Goal: Task Accomplishment & Management: Use online tool/utility

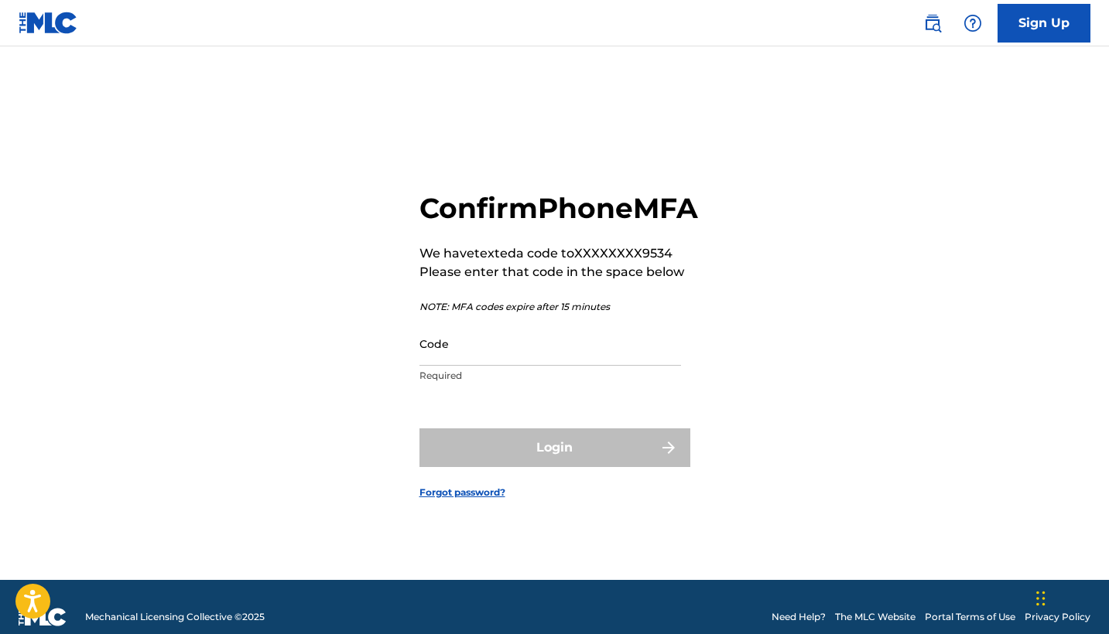
click at [430, 366] on input "Code" at bounding box center [549, 344] width 261 height 44
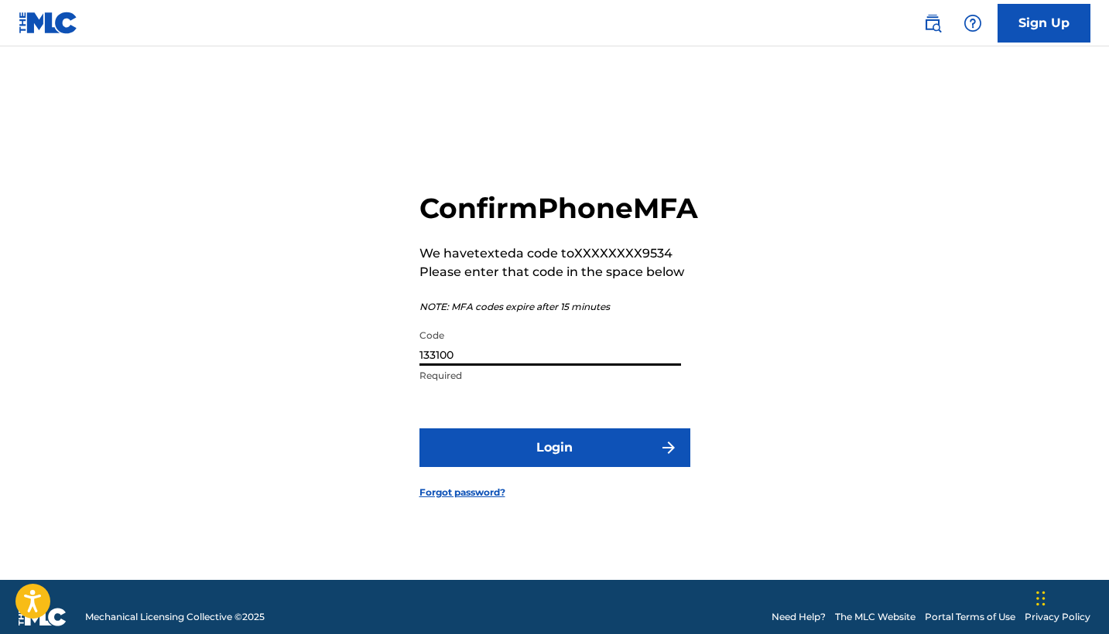
type input "133100"
click at [540, 467] on button "Login" at bounding box center [554, 448] width 271 height 39
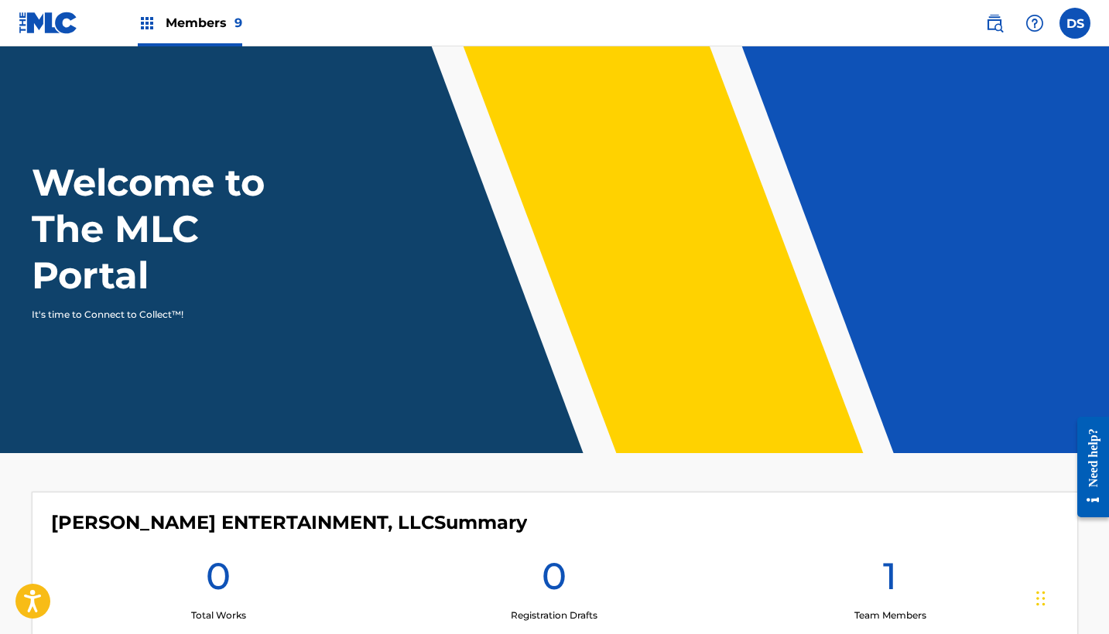
click at [176, 22] on span "Members 9" at bounding box center [204, 23] width 77 height 18
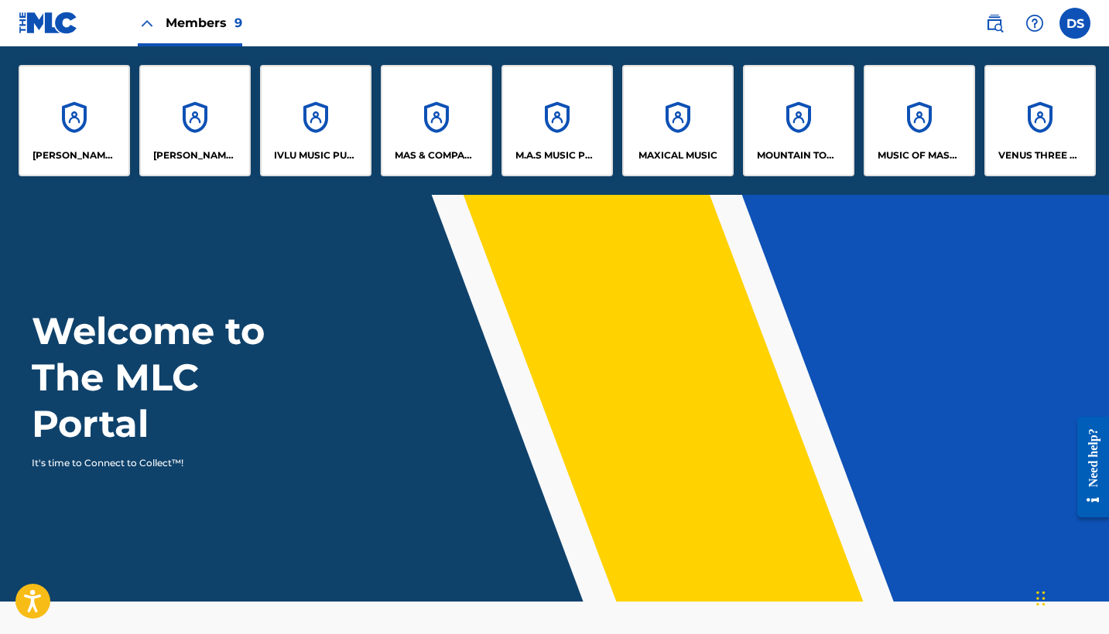
click at [552, 118] on div "M.A.S MUSIC PUBLISHING TOO" at bounding box center [556, 120] width 111 height 111
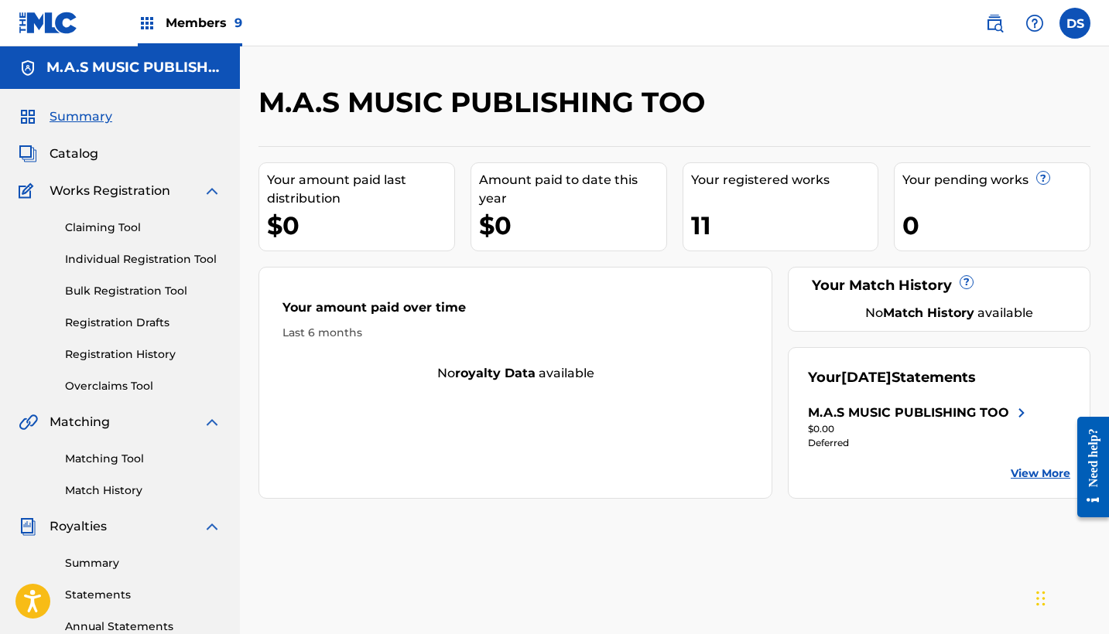
click at [90, 227] on link "Claiming Tool" at bounding box center [143, 228] width 156 height 16
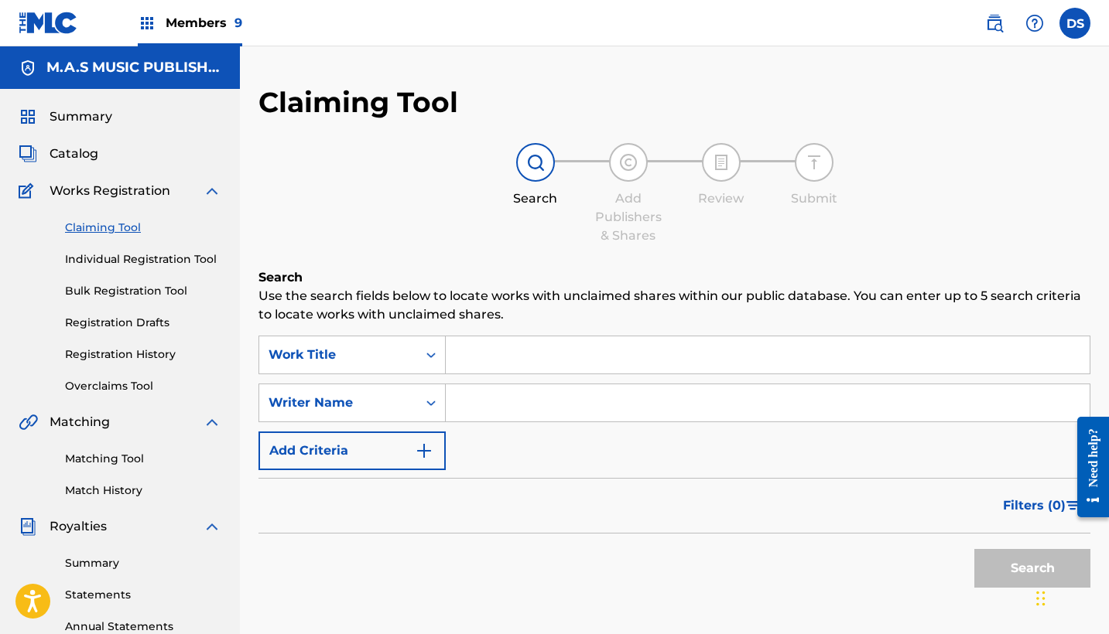
click at [87, 260] on link "Individual Registration Tool" at bounding box center [143, 259] width 156 height 16
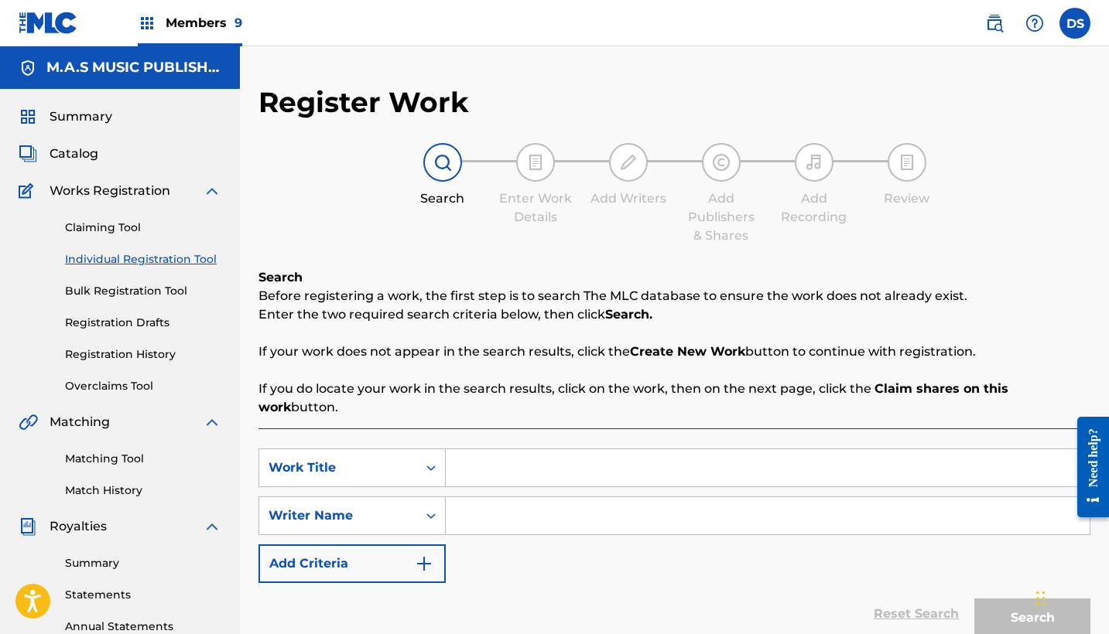
click at [97, 320] on link "Registration Drafts" at bounding box center [143, 323] width 156 height 16
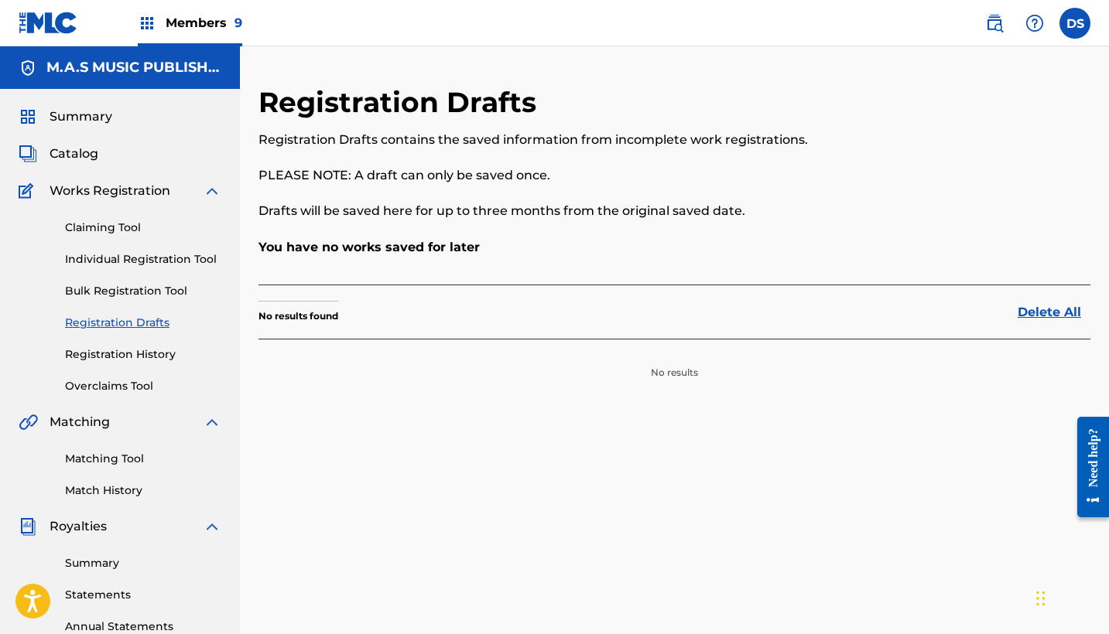
click at [104, 359] on link "Registration History" at bounding box center [143, 355] width 156 height 16
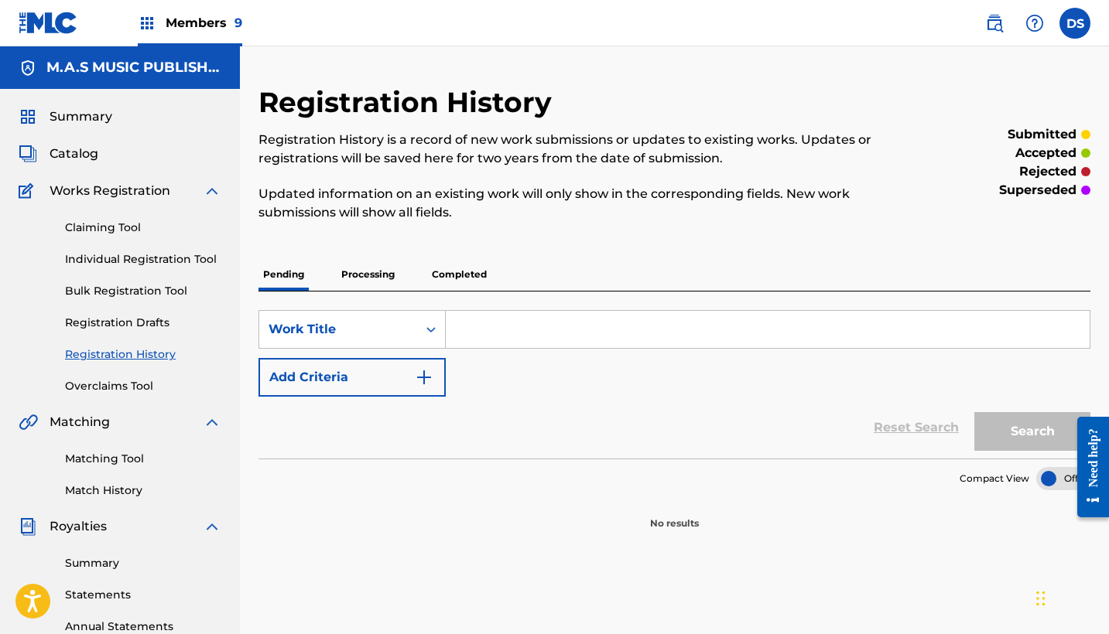
click at [484, 329] on input "Search Form" at bounding box center [768, 329] width 644 height 37
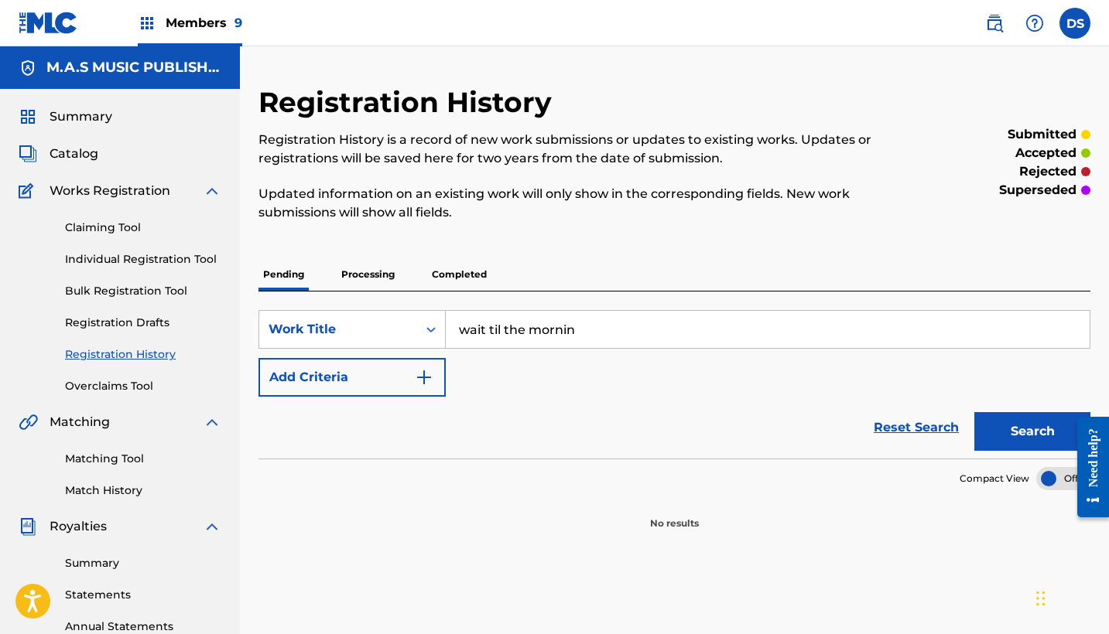
type input "wait til the mornin"
click at [1025, 429] on button "Search" at bounding box center [1032, 431] width 116 height 39
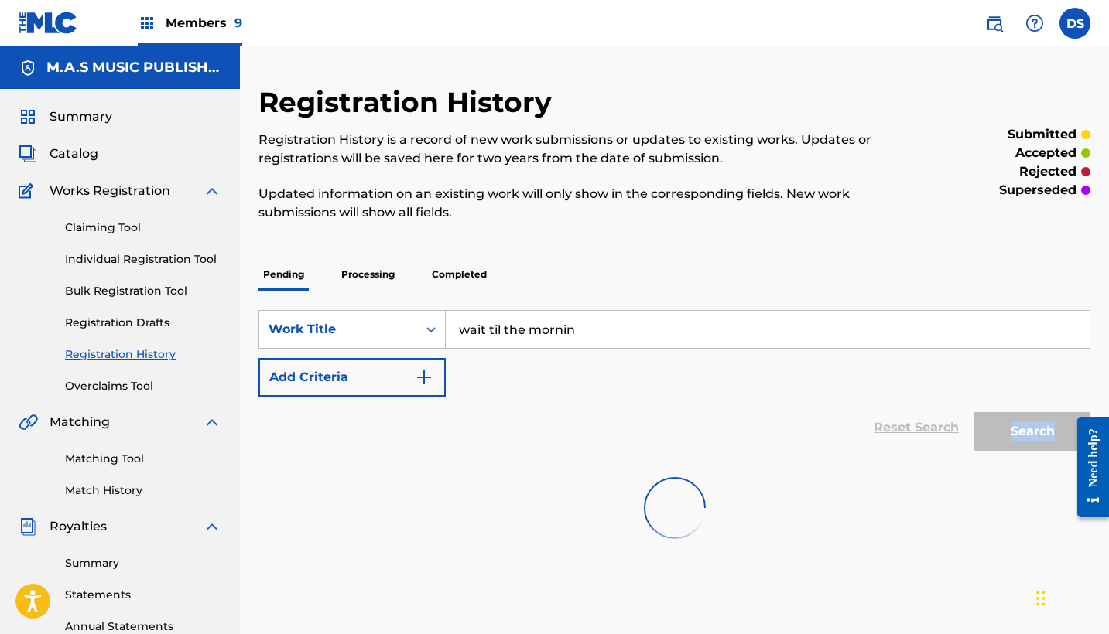
click at [1025, 429] on div "Search" at bounding box center [1028, 428] width 124 height 62
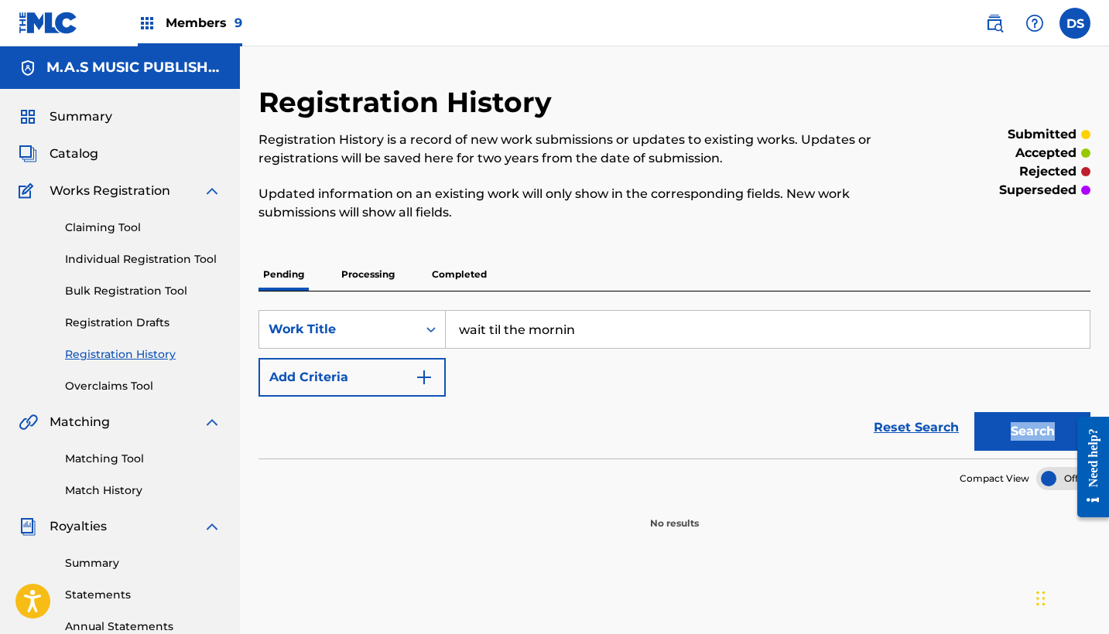
click at [80, 256] on link "Individual Registration Tool" at bounding box center [143, 259] width 156 height 16
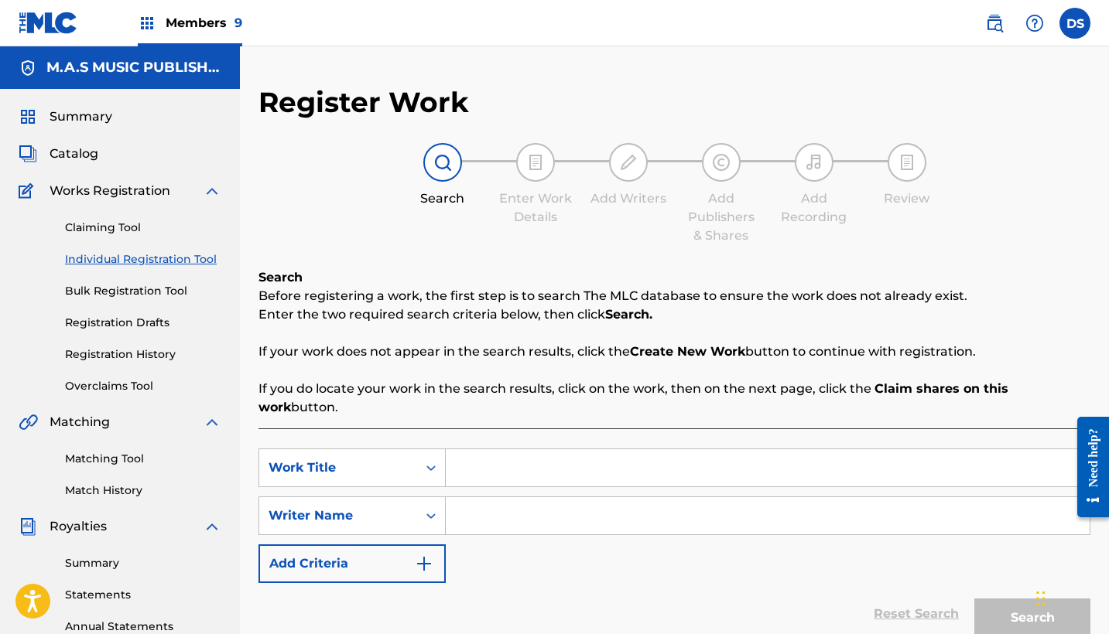
click at [501, 456] on input "Search Form" at bounding box center [768, 467] width 644 height 37
type input "wait til the morning"
click at [492, 498] on input "Search Form" at bounding box center [768, 515] width 644 height 37
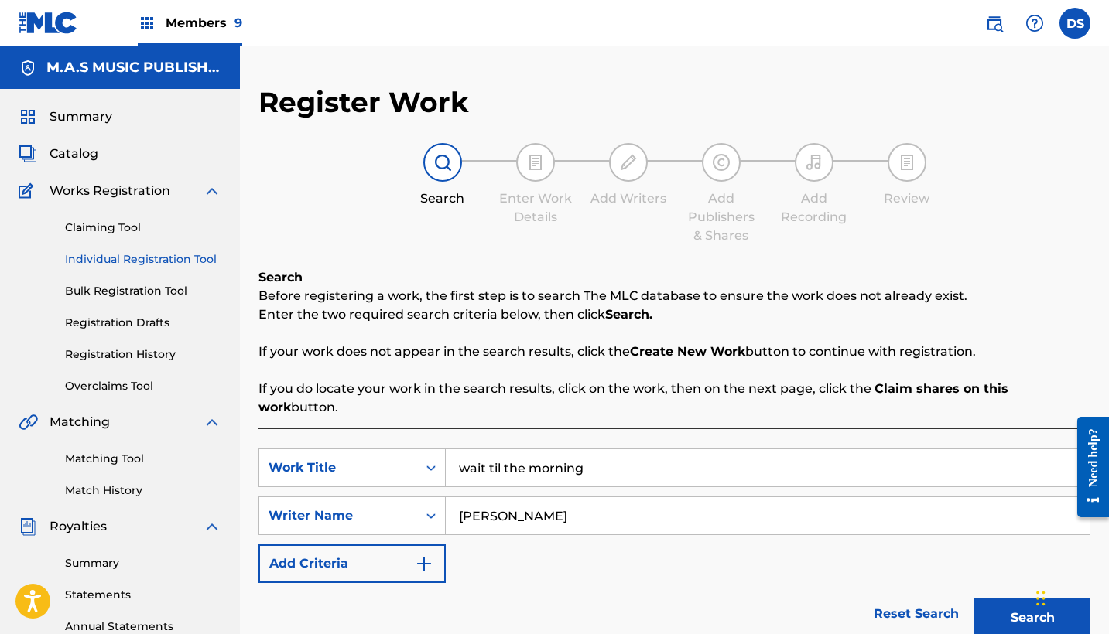
type input "[PERSON_NAME]"
click at [1003, 603] on button "Search" at bounding box center [1032, 618] width 116 height 39
click at [1023, 599] on button "Search" at bounding box center [1032, 618] width 116 height 39
click at [1023, 596] on div "Search" at bounding box center [1028, 614] width 124 height 62
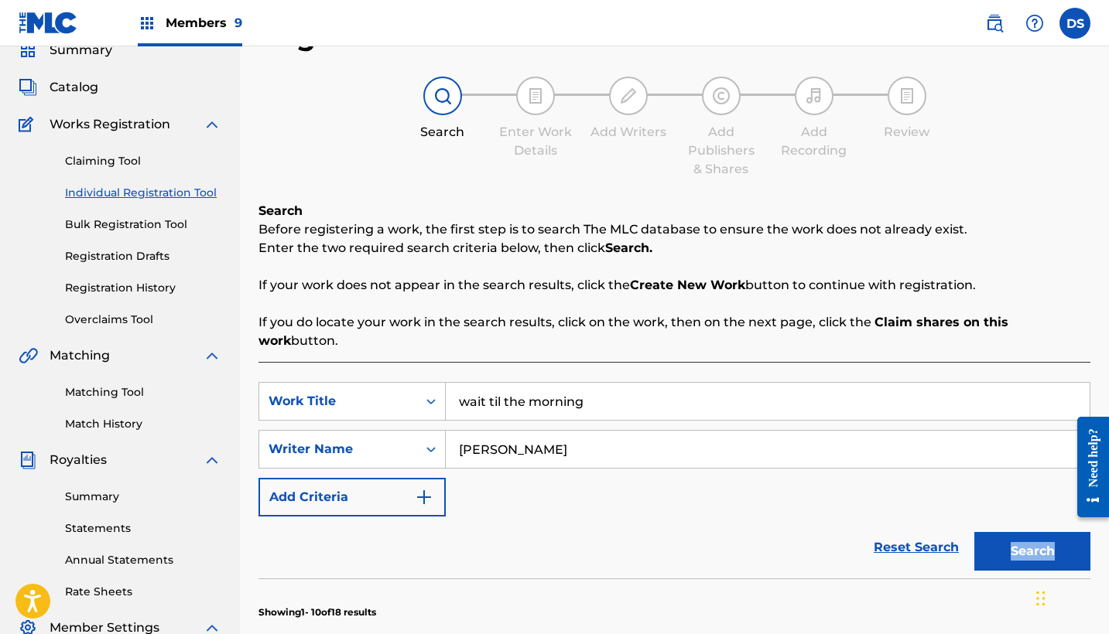
scroll to position [531, 0]
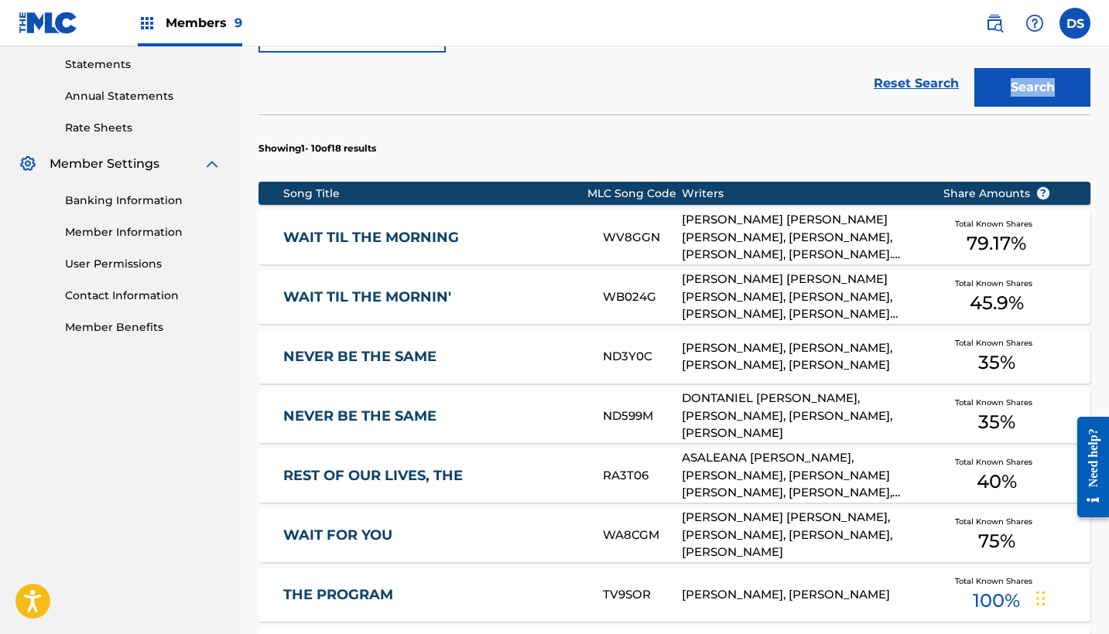
click at [1001, 230] on span "79.17 %" at bounding box center [996, 244] width 60 height 28
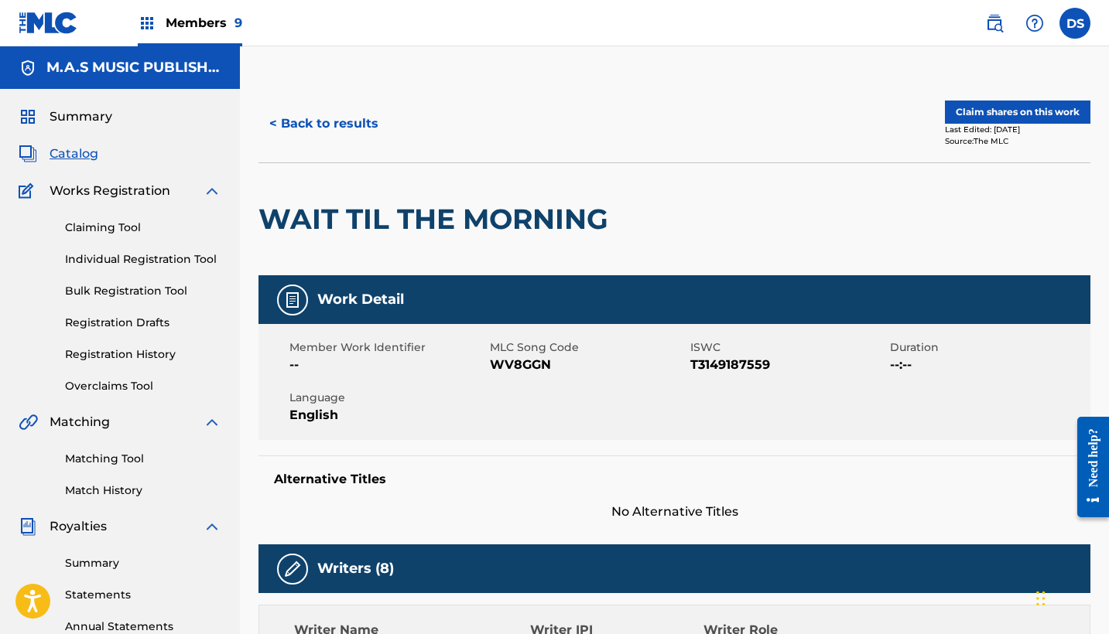
click at [979, 111] on button "Claim shares on this work" at bounding box center [1017, 112] width 145 height 23
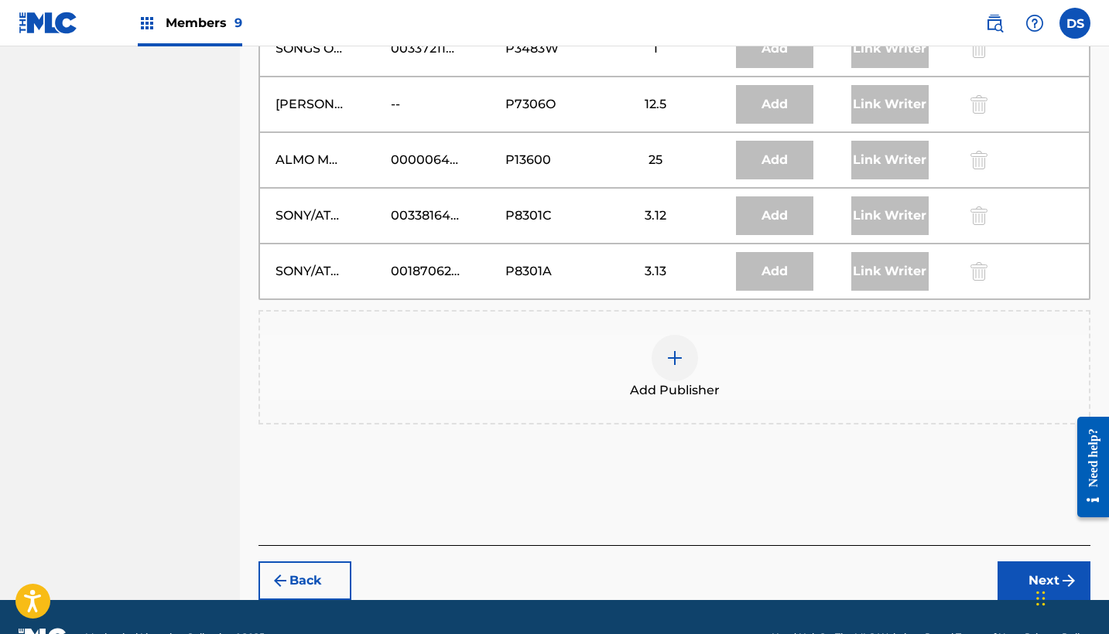
scroll to position [1234, 0]
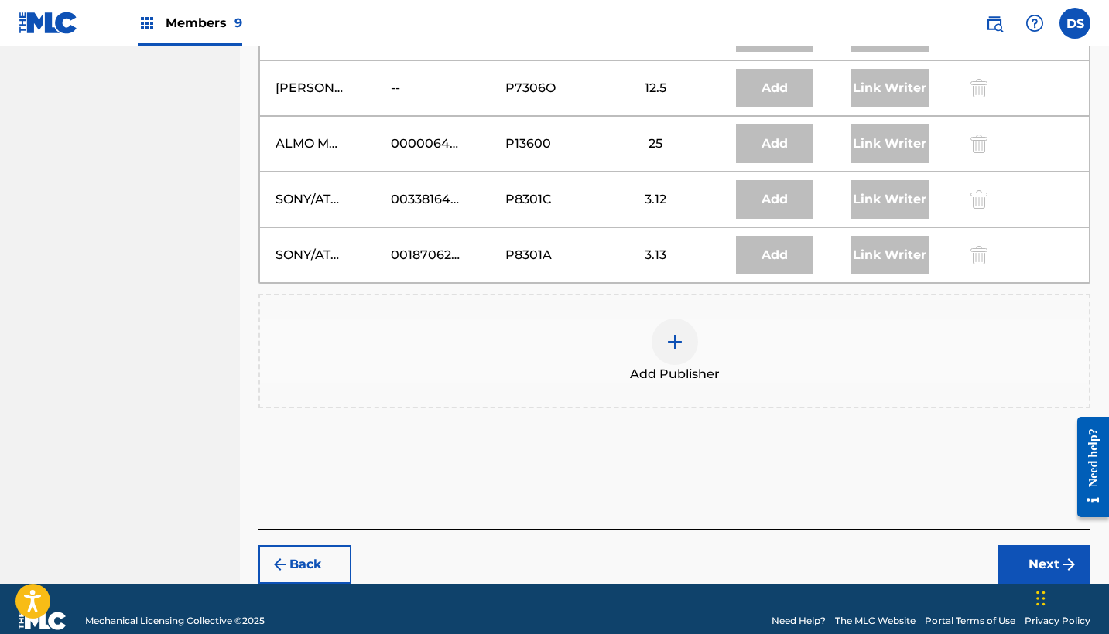
click at [669, 337] on img at bounding box center [674, 342] width 19 height 19
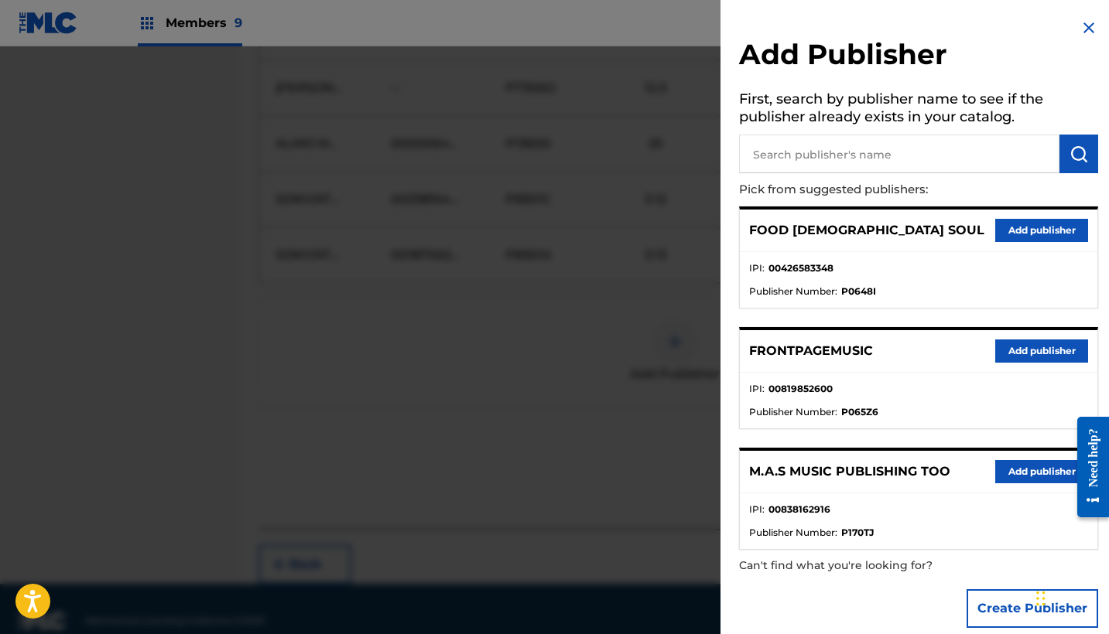
click at [669, 337] on div at bounding box center [554, 363] width 1109 height 634
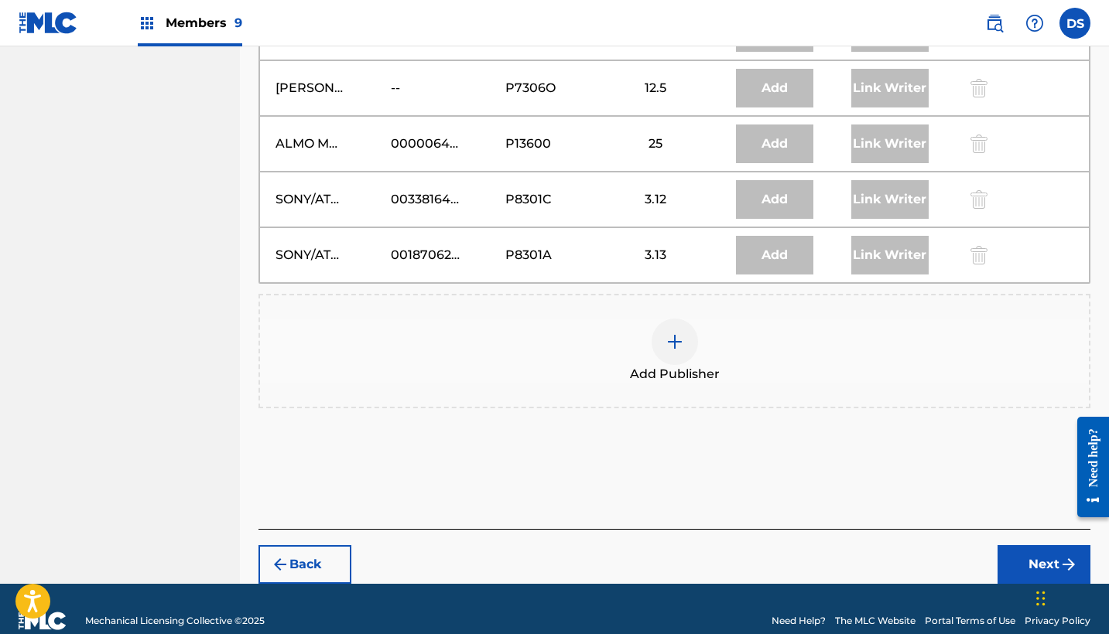
click at [673, 333] on img at bounding box center [674, 342] width 19 height 19
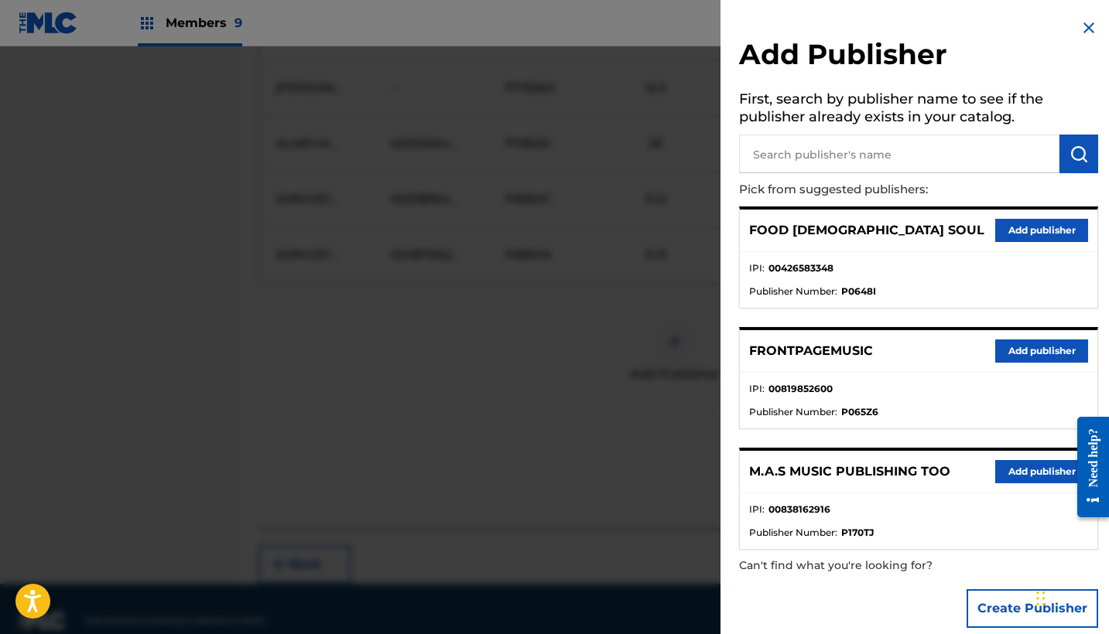
click at [1026, 229] on button "Add publisher" at bounding box center [1041, 230] width 93 height 23
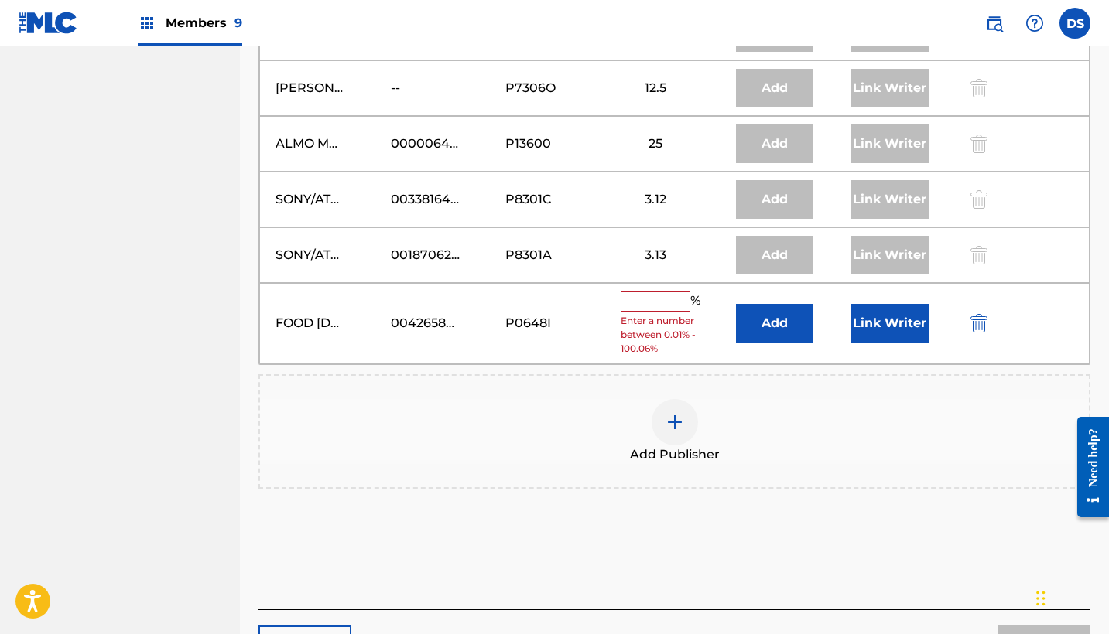
click at [635, 302] on input "text" at bounding box center [655, 302] width 70 height 20
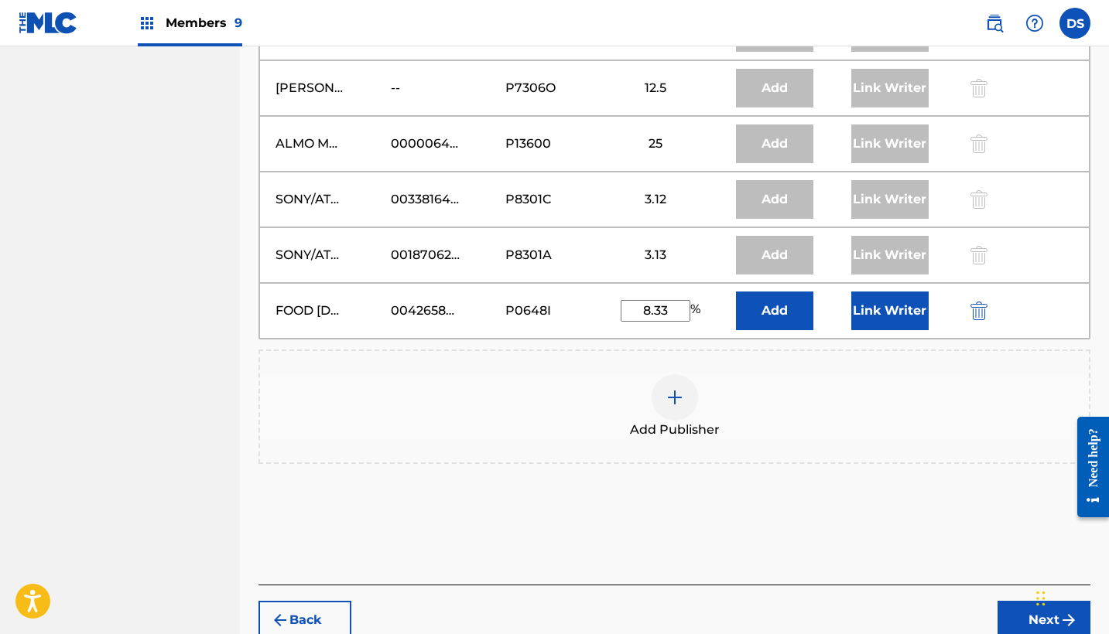
type input "8.33"
click at [764, 367] on div "Add Publisher" at bounding box center [674, 407] width 832 height 114
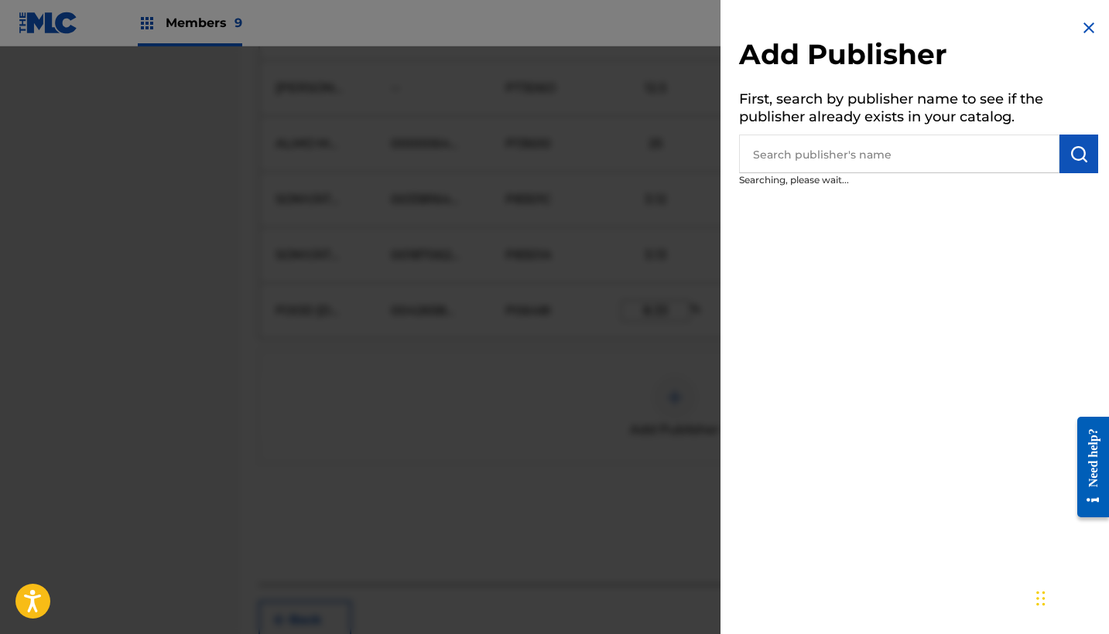
click at [764, 367] on div "Add Publisher First, search by publisher name to see if the publisher already e…" at bounding box center [918, 317] width 396 height 634
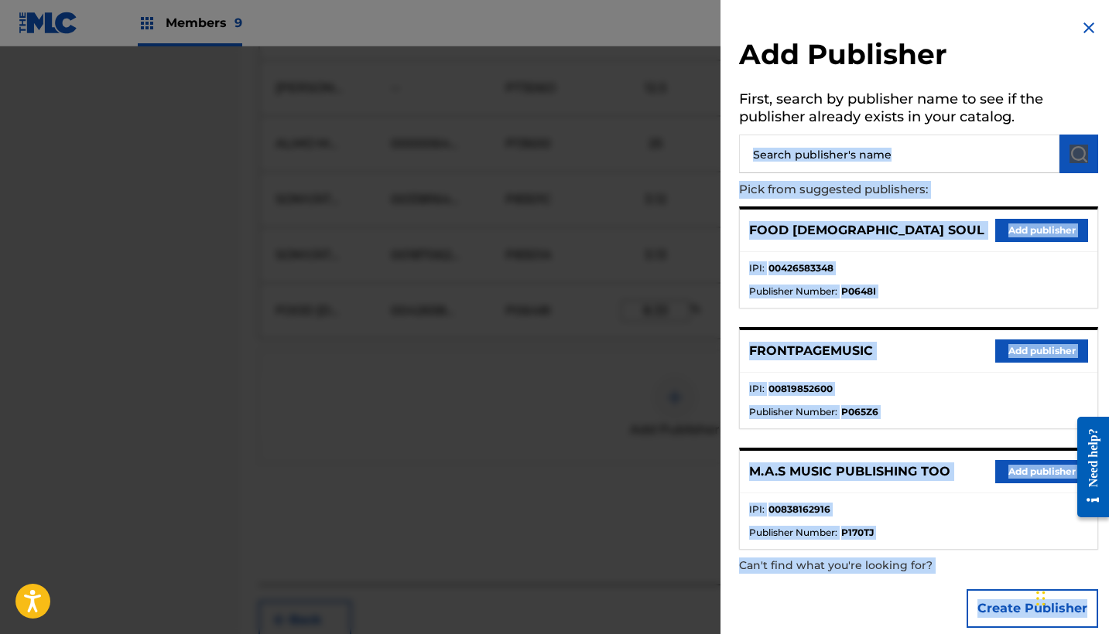
click at [1023, 473] on button "Add publisher" at bounding box center [1041, 471] width 93 height 23
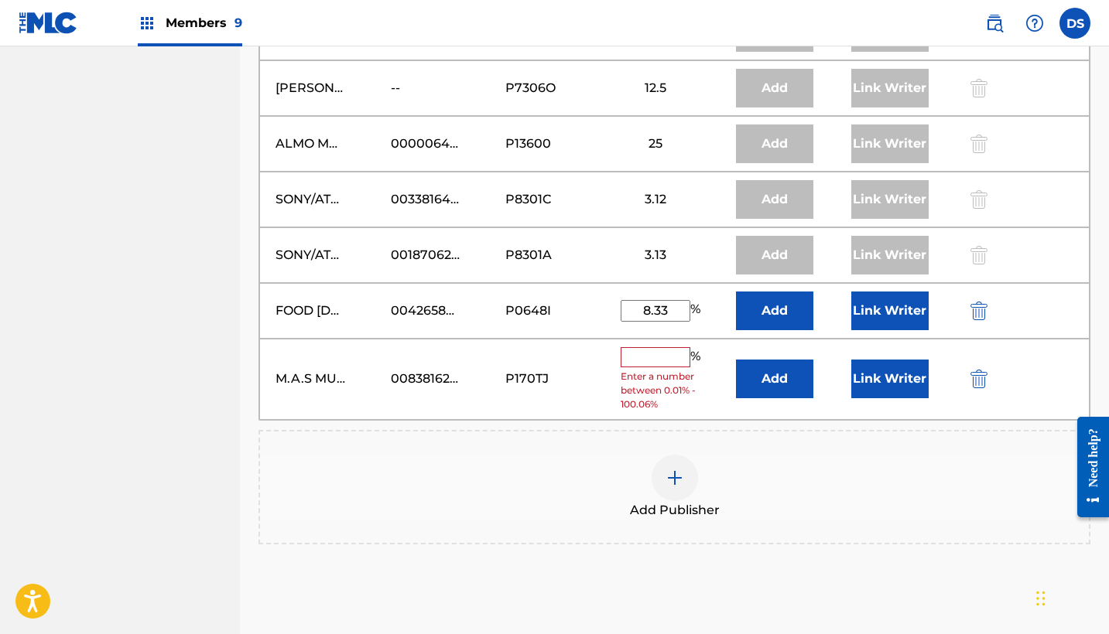
click at [653, 356] on input "text" at bounding box center [655, 357] width 70 height 20
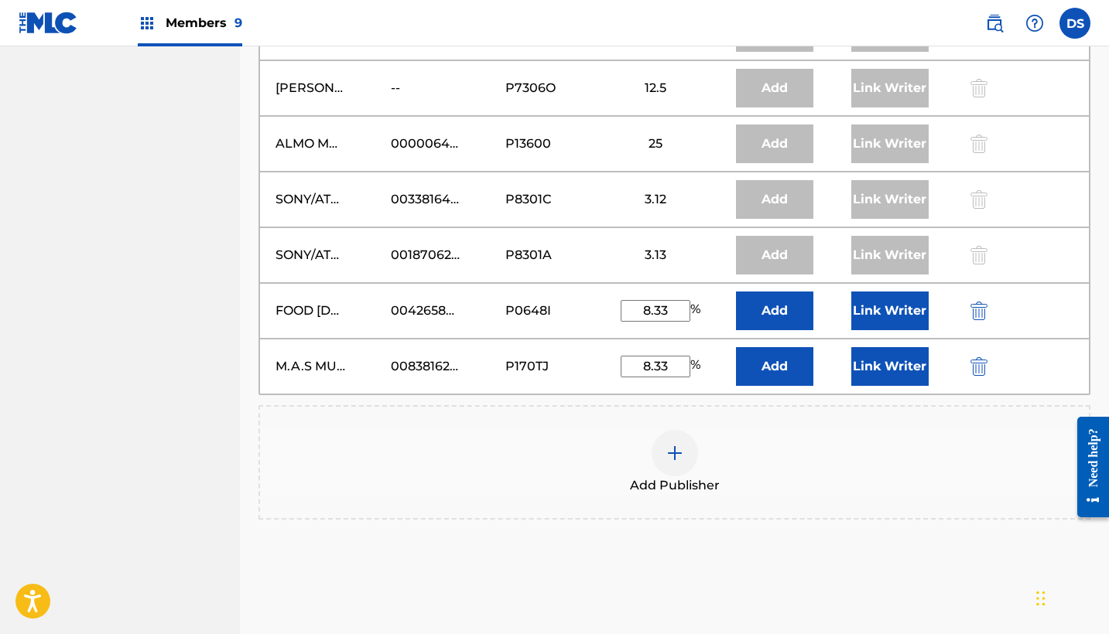
type input "8.33"
click at [800, 430] on div "Add Publisher" at bounding box center [674, 462] width 829 height 65
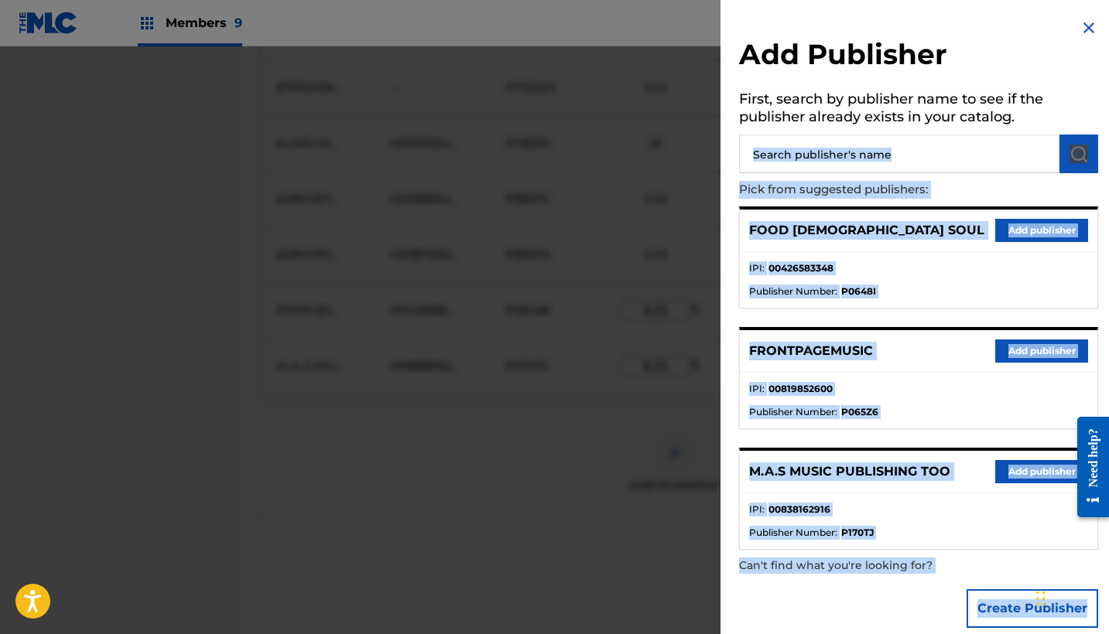
click at [1087, 25] on img at bounding box center [1088, 28] width 19 height 19
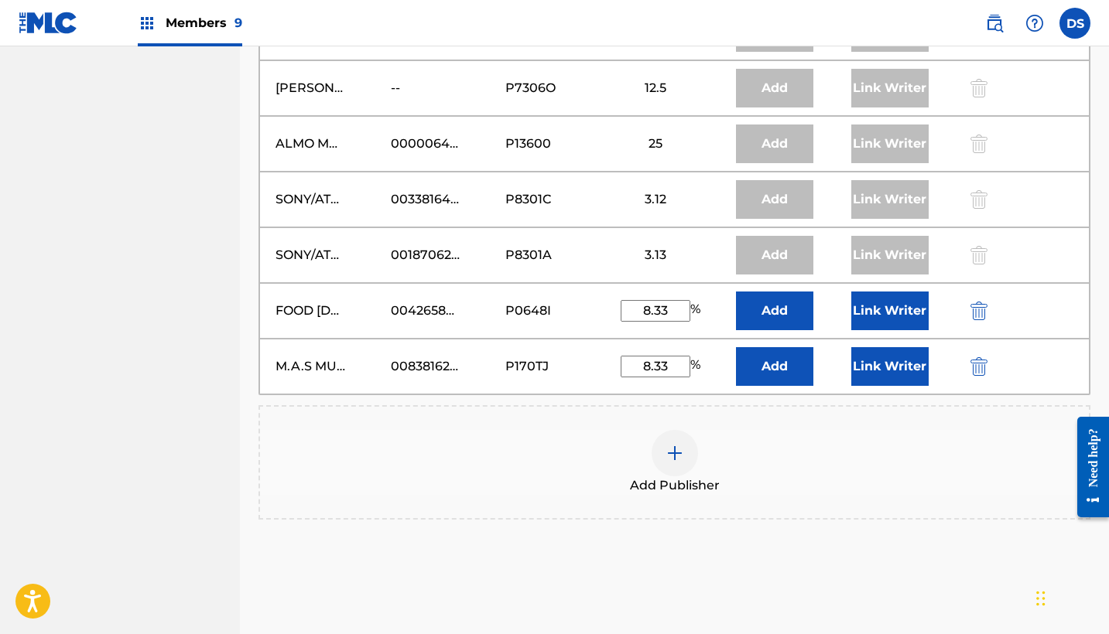
click at [870, 365] on button "Link Writer" at bounding box center [889, 366] width 77 height 39
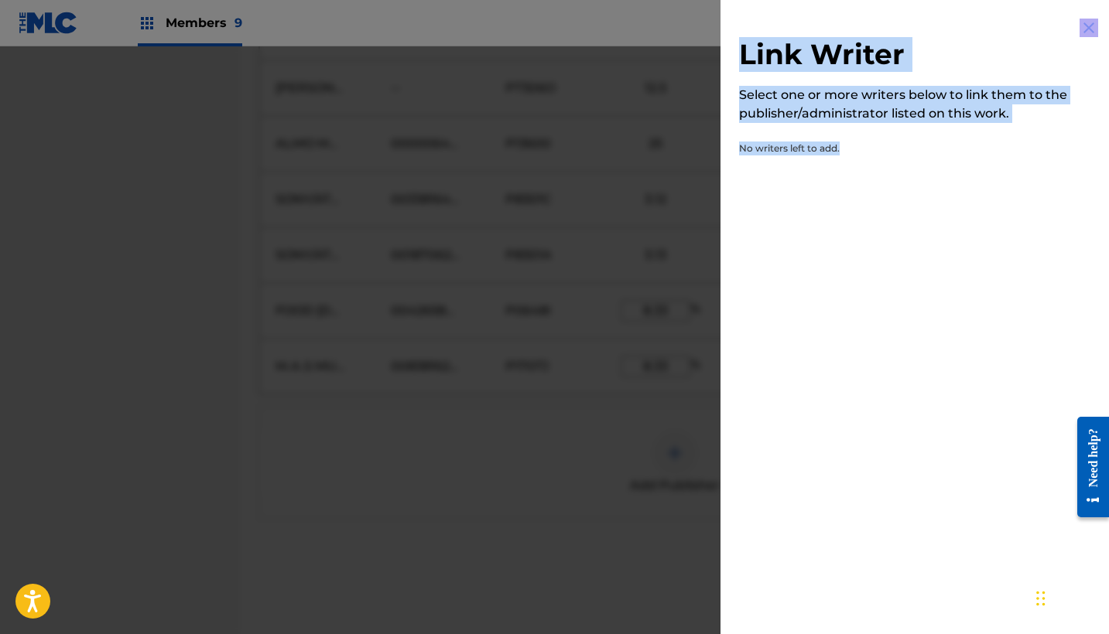
click at [870, 365] on div "Link Writer Select one or more writers below to link them to the publisher/admi…" at bounding box center [918, 317] width 396 height 634
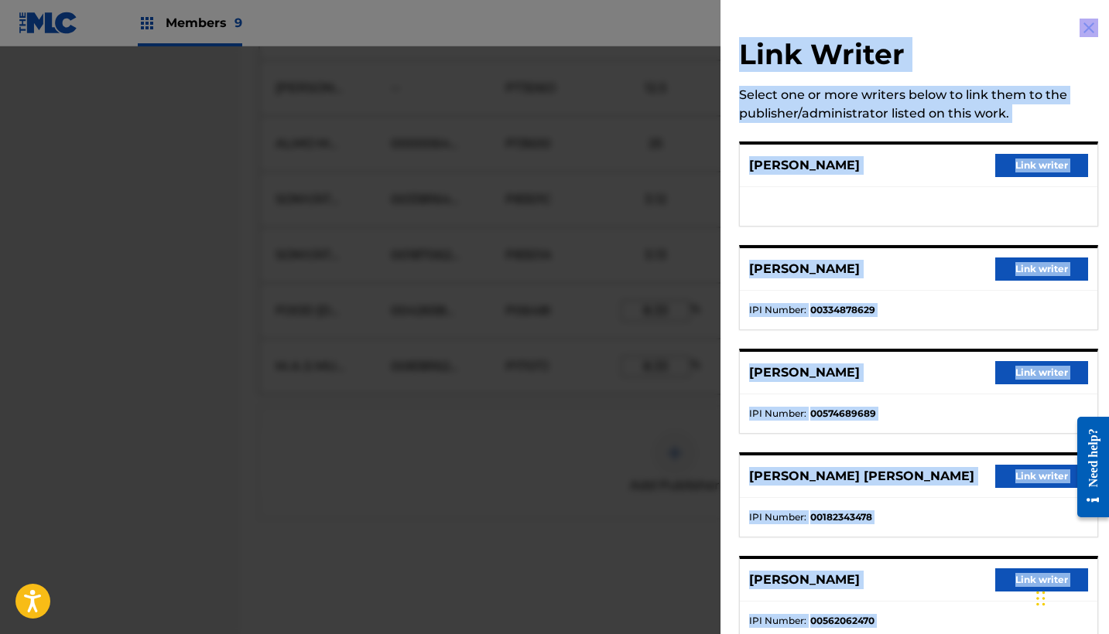
click at [1034, 162] on button "Link writer" at bounding box center [1041, 165] width 93 height 23
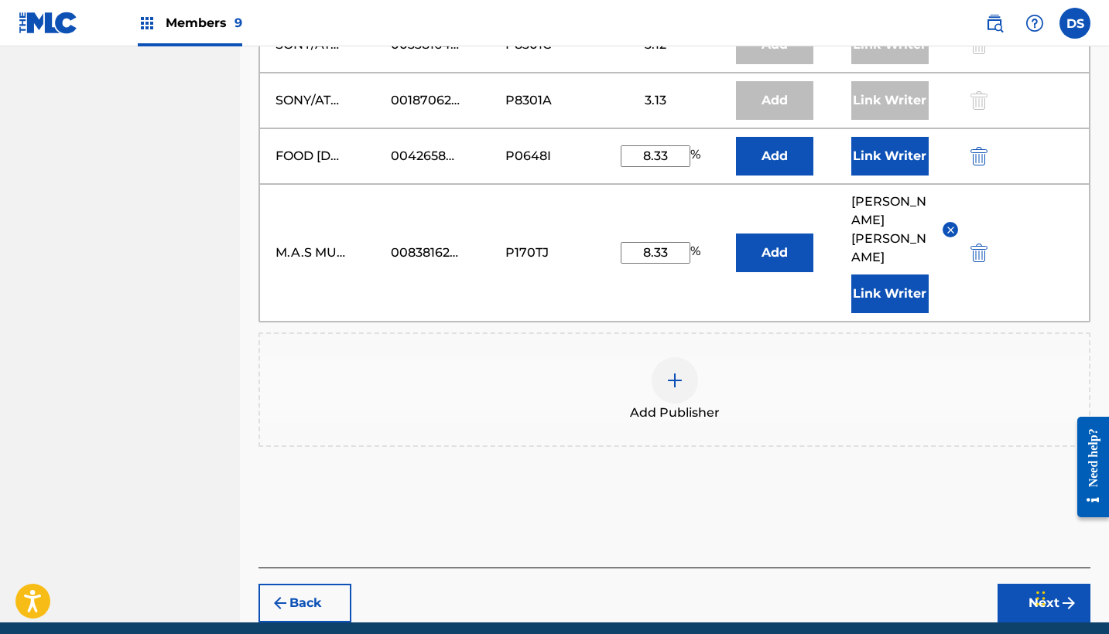
scroll to position [1411, 0]
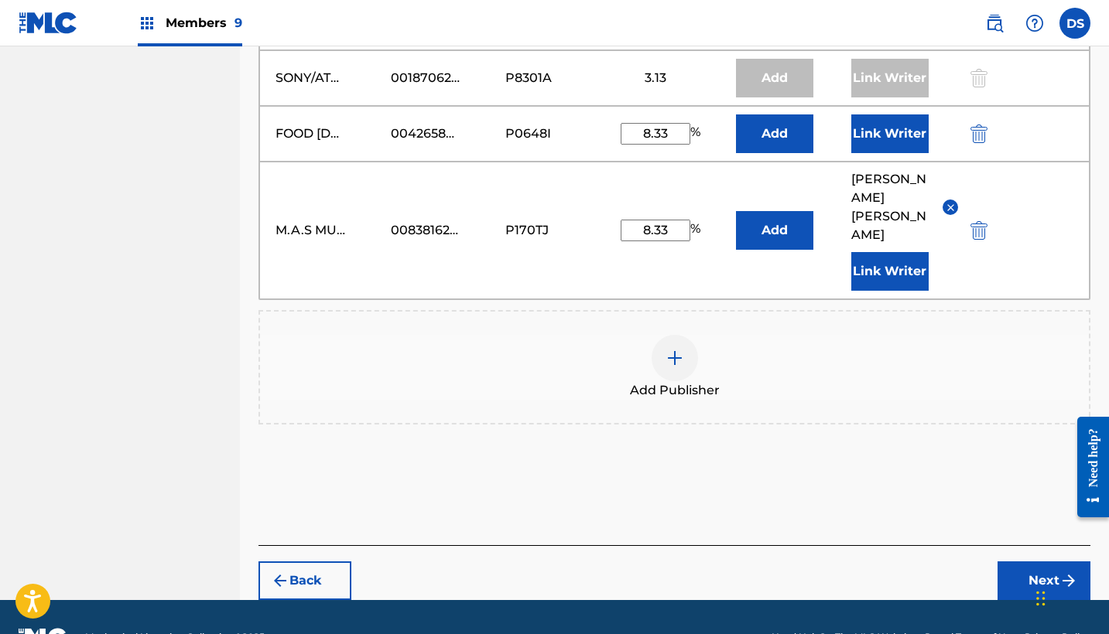
click at [980, 221] on img "submit" at bounding box center [978, 230] width 17 height 19
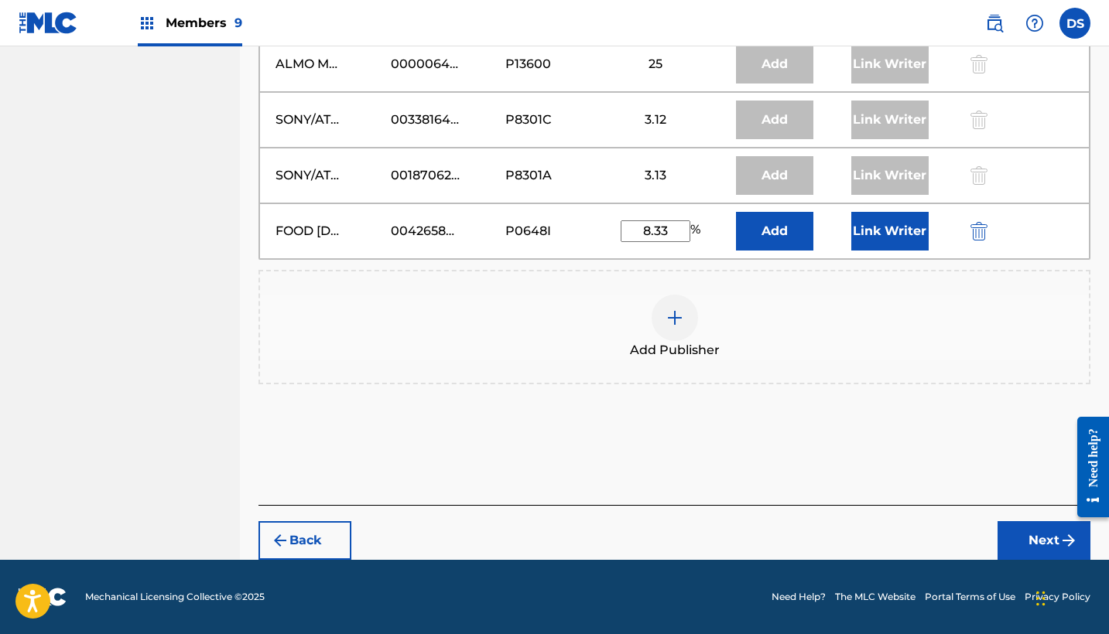
scroll to position [1311, 0]
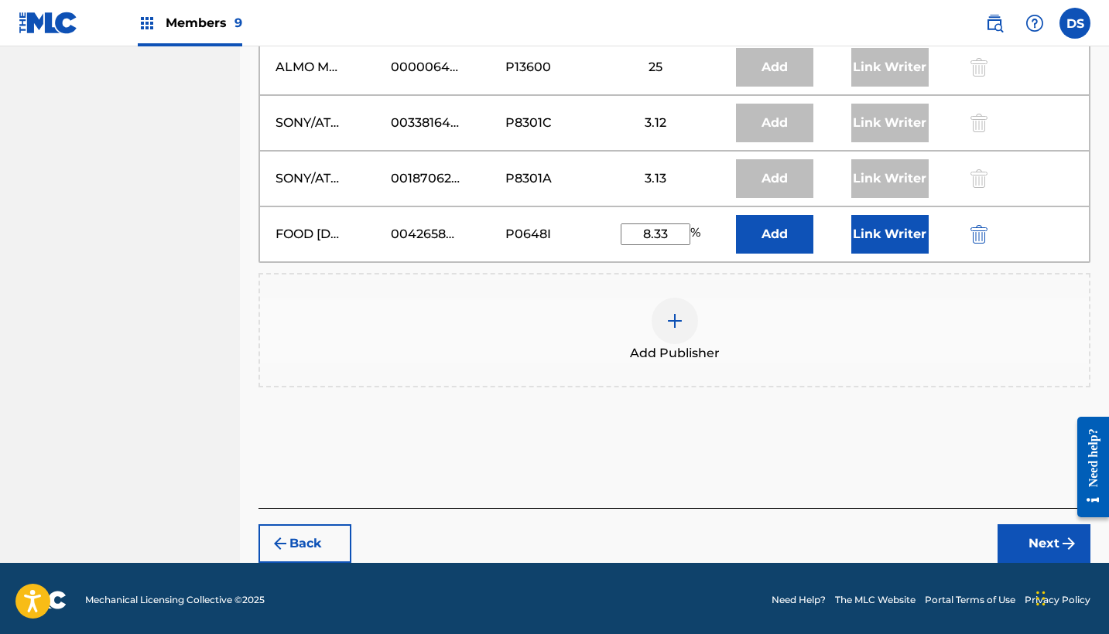
click at [884, 232] on button "Link Writer" at bounding box center [889, 234] width 77 height 39
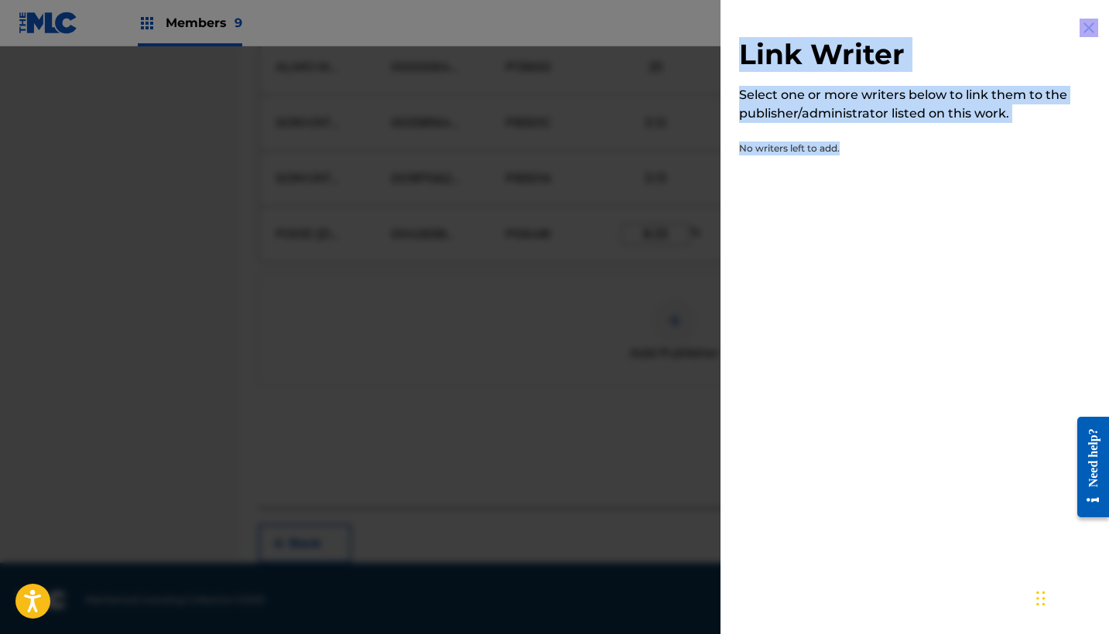
click at [884, 232] on div "Link Writer Select one or more writers below to link them to the publisher/admi…" at bounding box center [918, 317] width 396 height 634
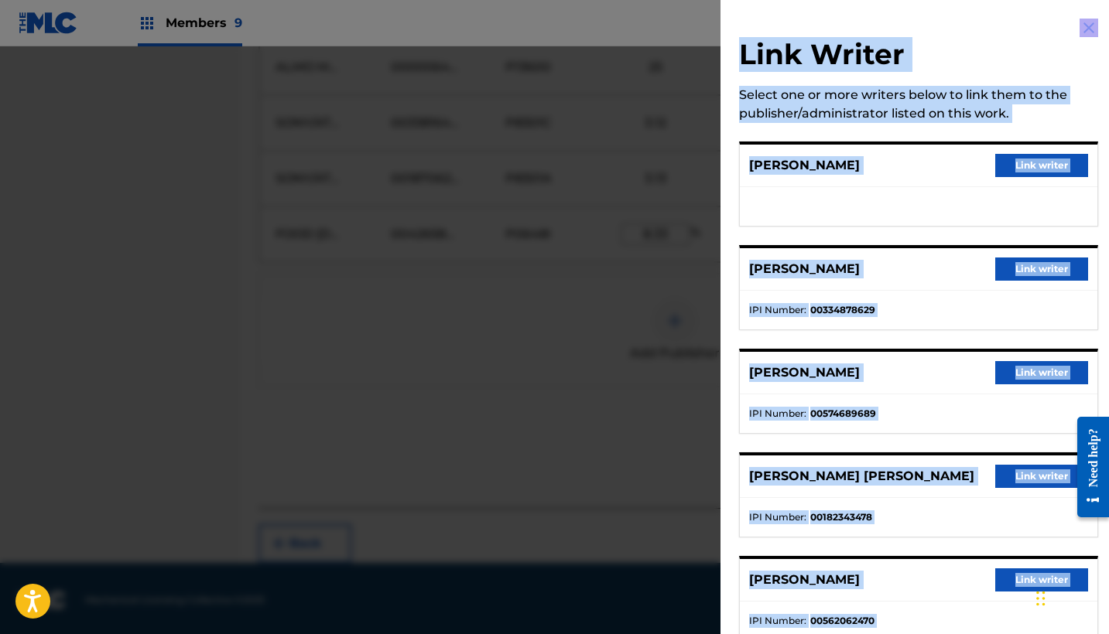
click at [1007, 168] on button "Link writer" at bounding box center [1041, 165] width 93 height 23
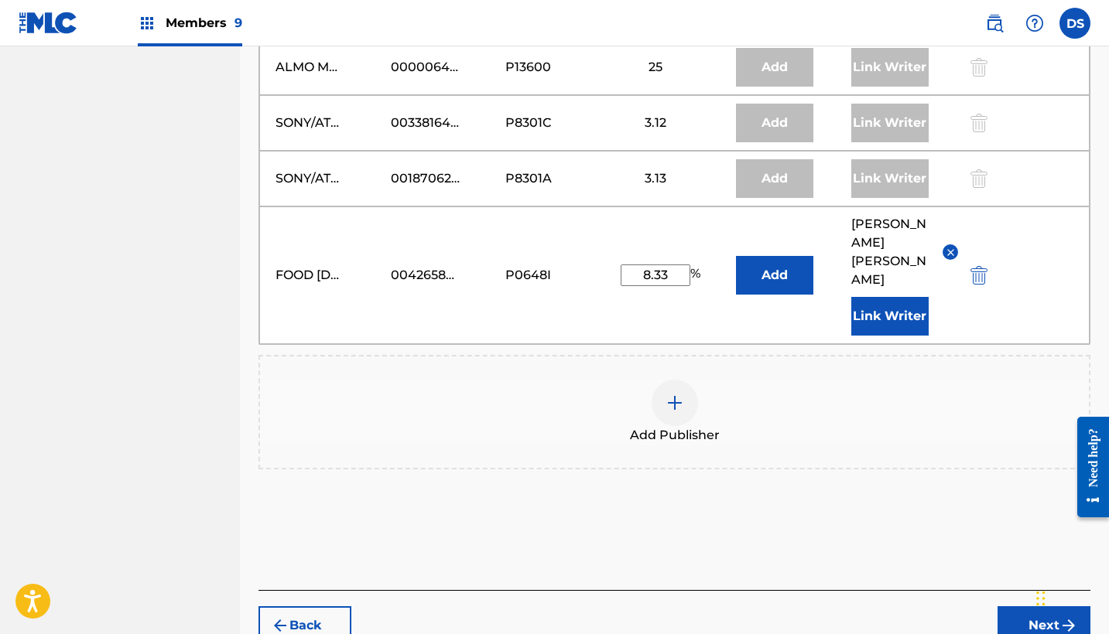
click at [1019, 607] on button "Next" at bounding box center [1043, 626] width 93 height 39
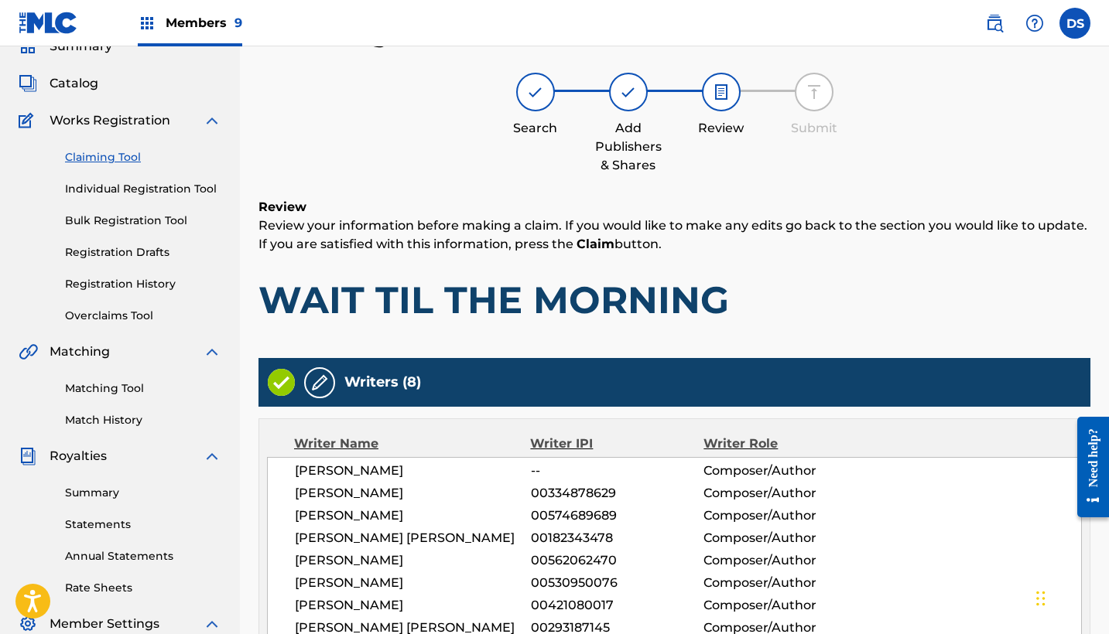
scroll to position [70, 0]
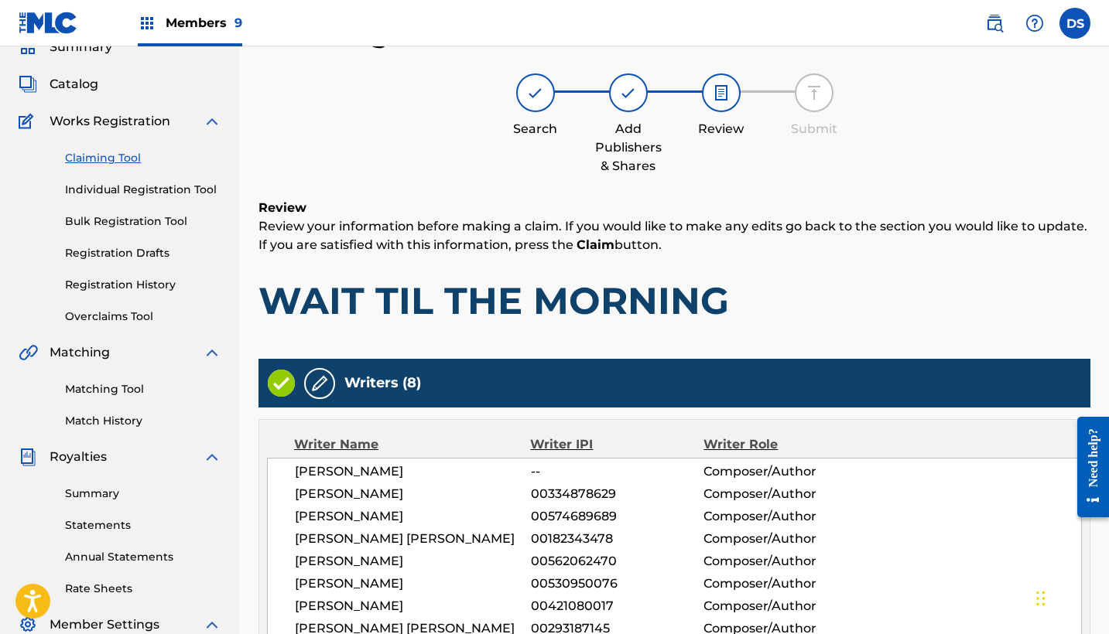
drag, startPoint x: 1108, startPoint y: 94, endPoint x: 1108, endPoint y: 114, distance: 20.9
drag, startPoint x: 1108, startPoint y: 114, endPoint x: 1113, endPoint y: 168, distance: 53.7
click at [1108, 168] on html "Accessibility Screen-Reader Guide, Feedback, and Issue Reporting | New window C…" at bounding box center [554, 247] width 1109 height 634
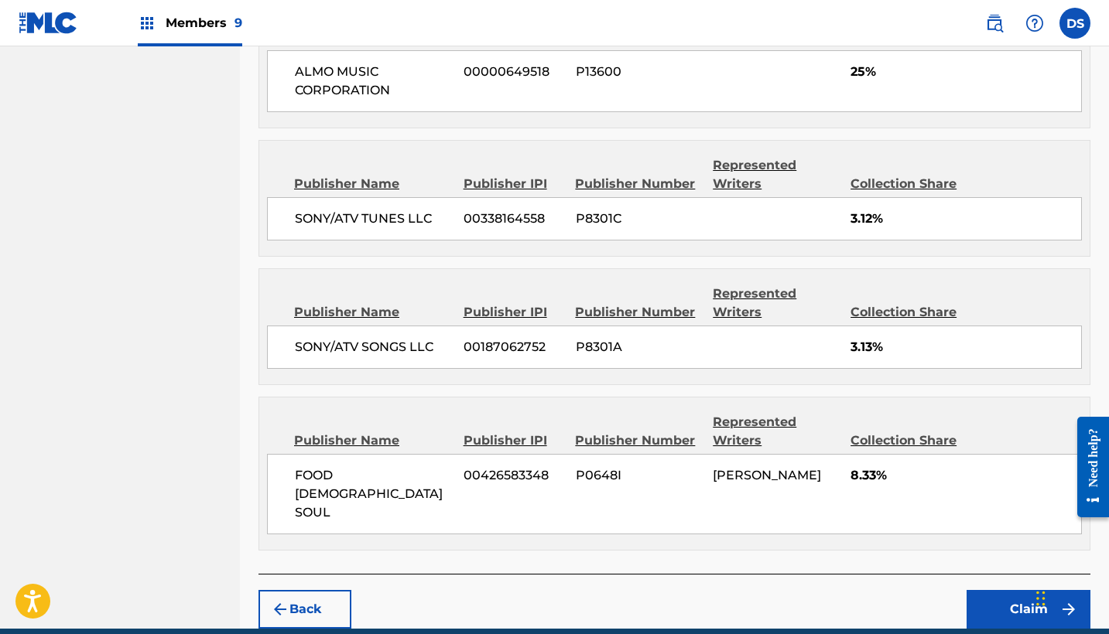
scroll to position [1984, 0]
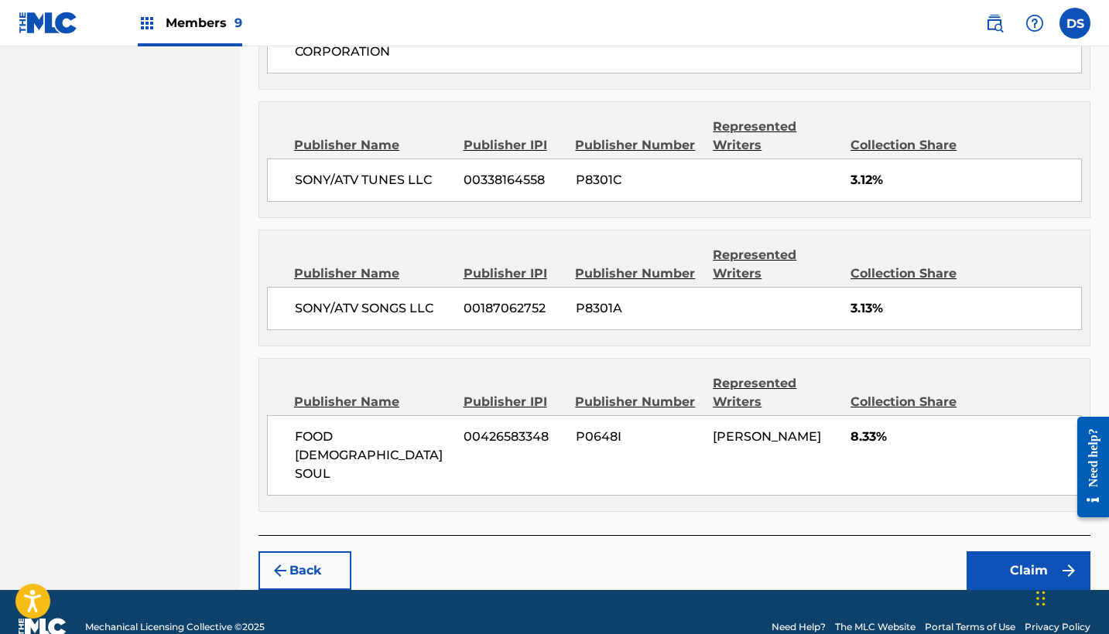
click at [293, 552] on button "Back" at bounding box center [304, 571] width 93 height 39
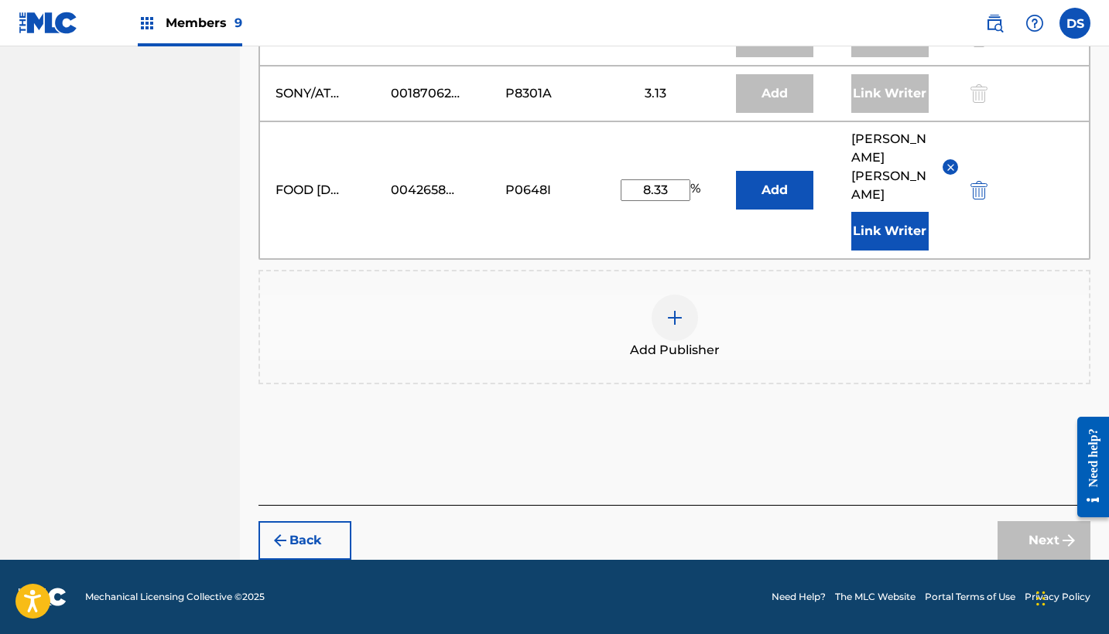
click at [293, 533] on button "Back" at bounding box center [304, 540] width 93 height 39
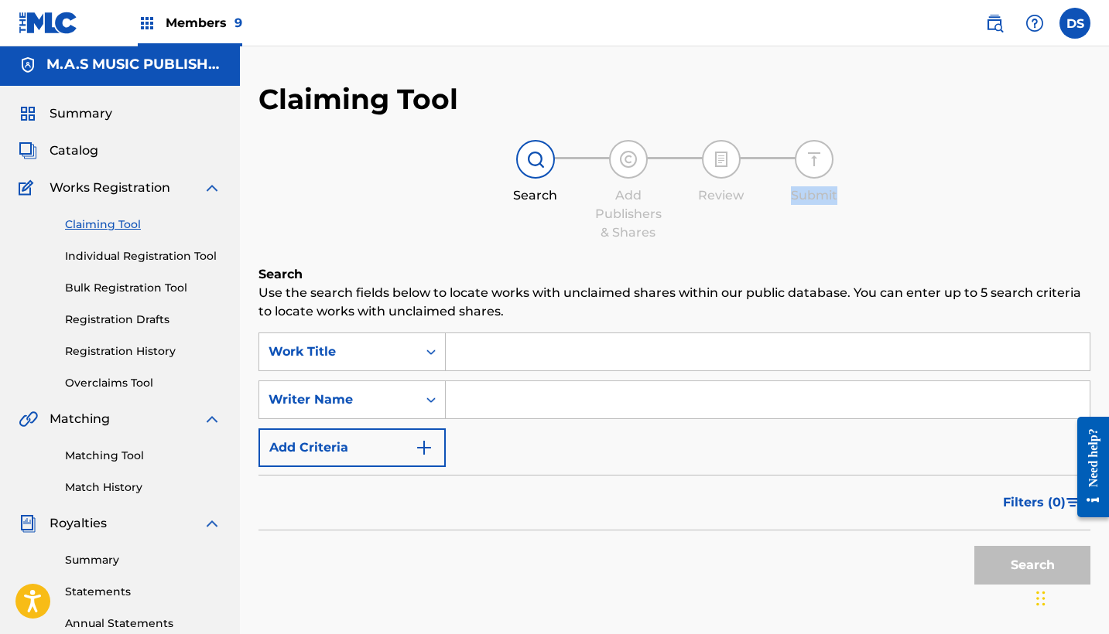
scroll to position [0, 0]
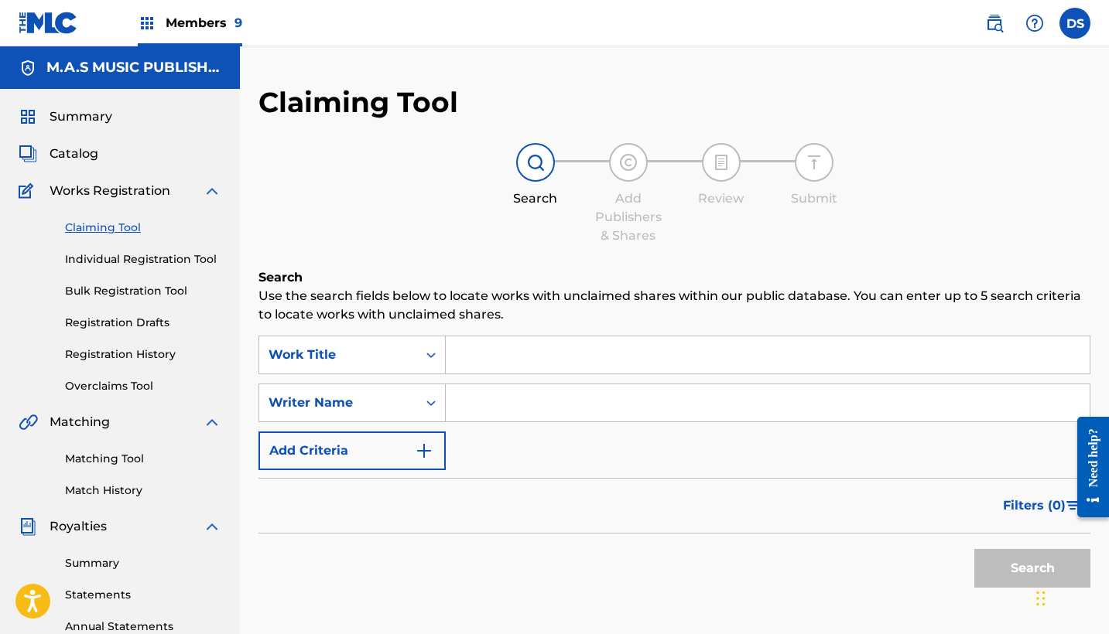
click at [506, 357] on input "Search Form" at bounding box center [768, 355] width 644 height 37
click at [484, 408] on input "Search Form" at bounding box center [768, 402] width 644 height 37
click at [551, 361] on input "[PERSON_NAME]" at bounding box center [768, 355] width 644 height 37
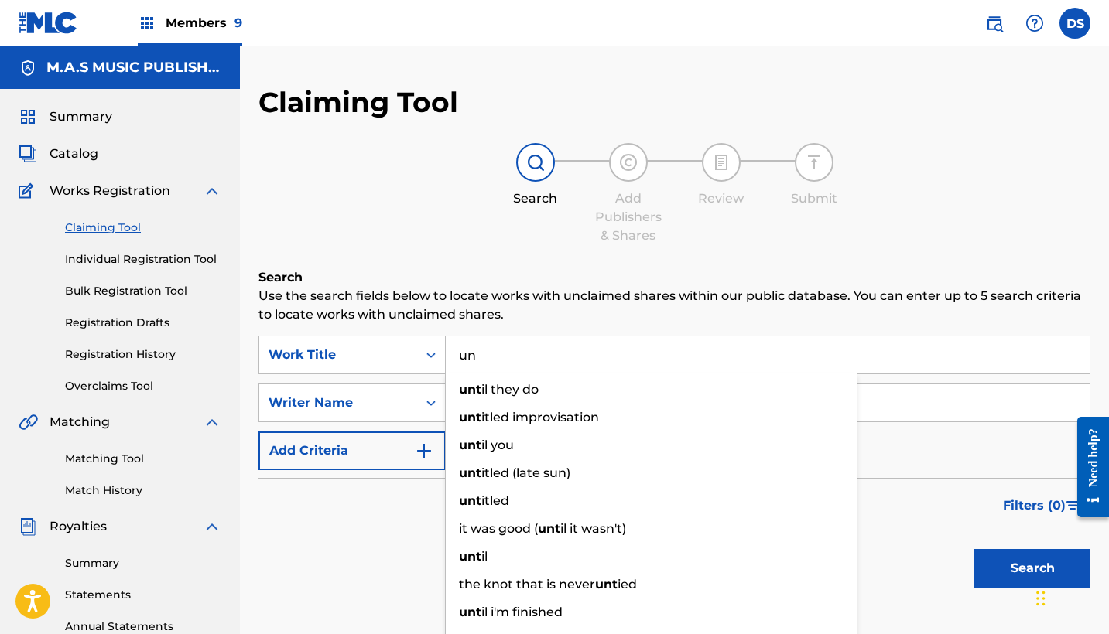
type input "u"
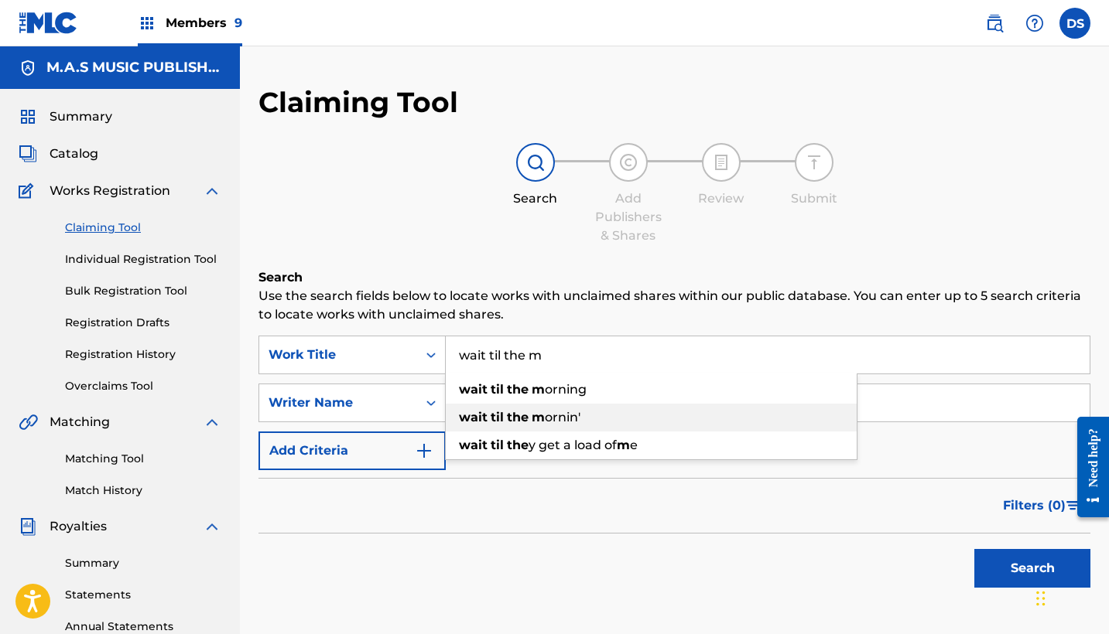
click at [541, 410] on strong "m" at bounding box center [537, 417] width 13 height 15
type input "wait til the mornin'"
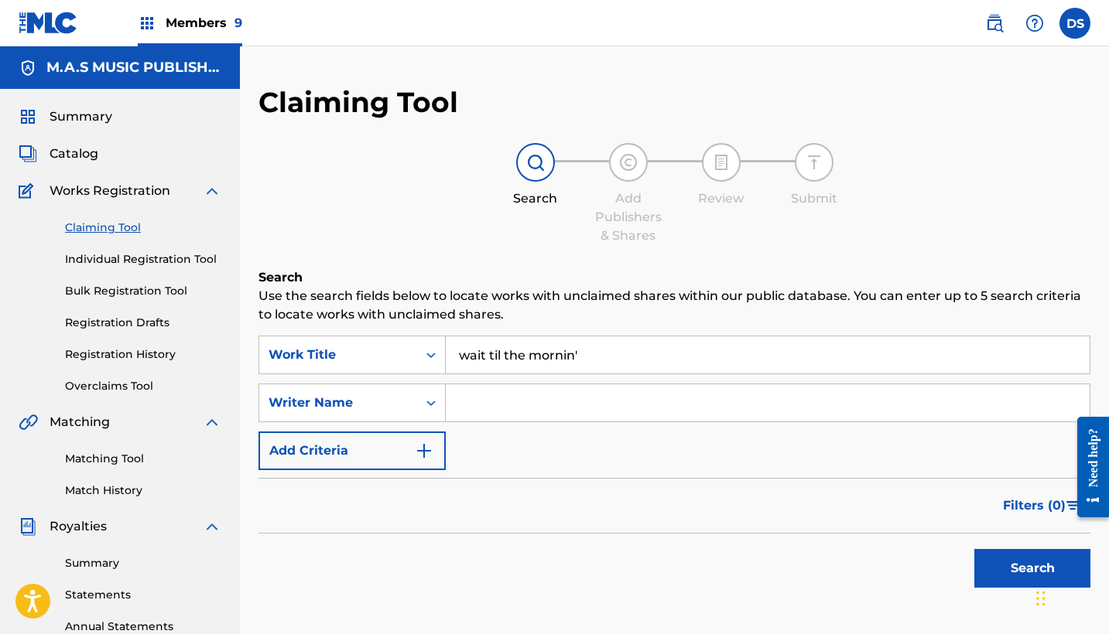
click at [530, 408] on input "Search Form" at bounding box center [768, 402] width 644 height 37
type input "[PERSON_NAME]"
click at [1010, 560] on button "Search" at bounding box center [1032, 568] width 116 height 39
click at [1010, 560] on div "Search" at bounding box center [1028, 565] width 124 height 62
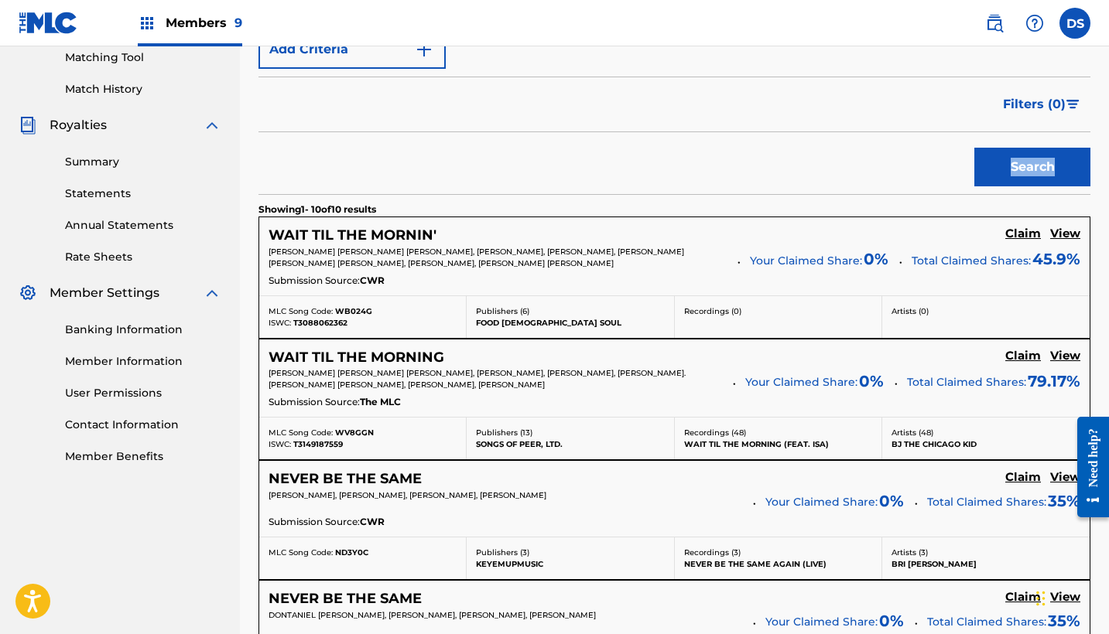
scroll to position [409, 0]
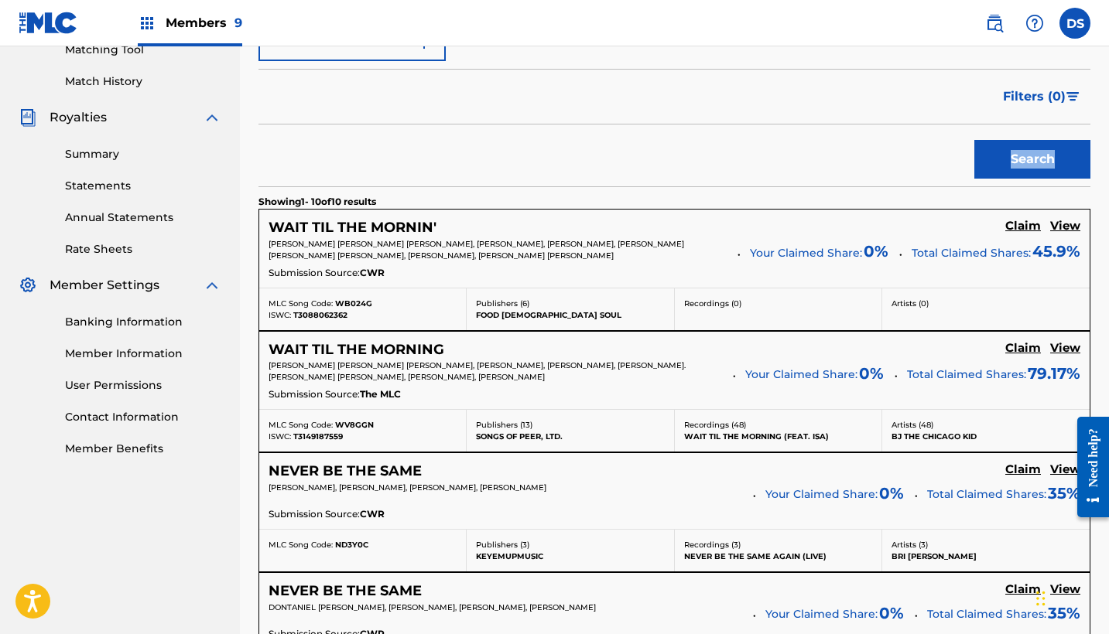
click at [1024, 234] on h5 "Claim" at bounding box center [1023, 226] width 36 height 15
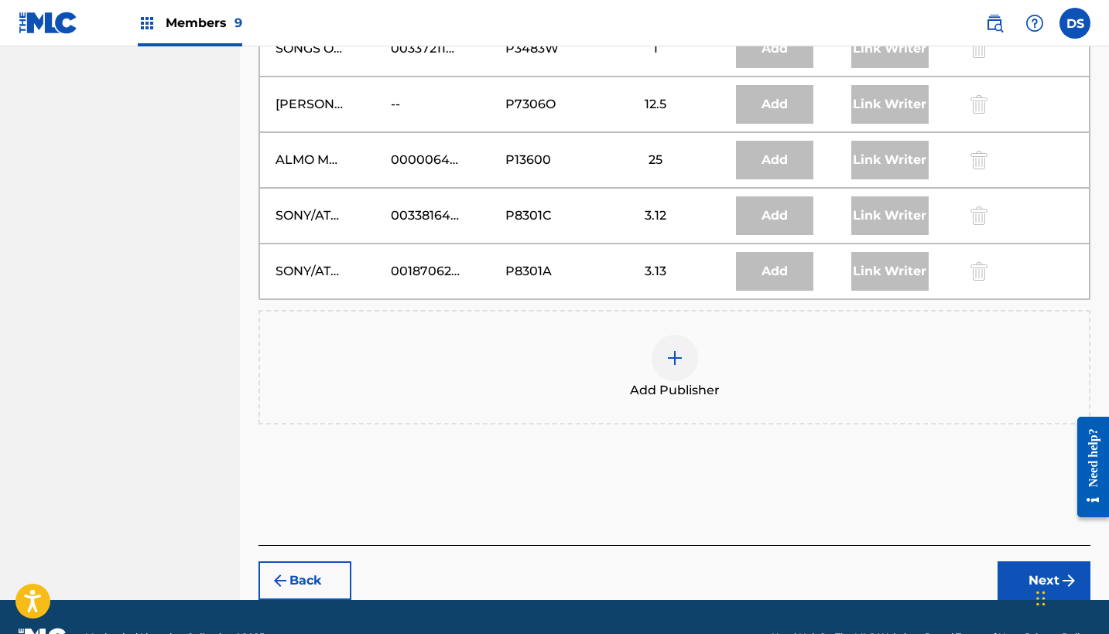
scroll to position [1222, 0]
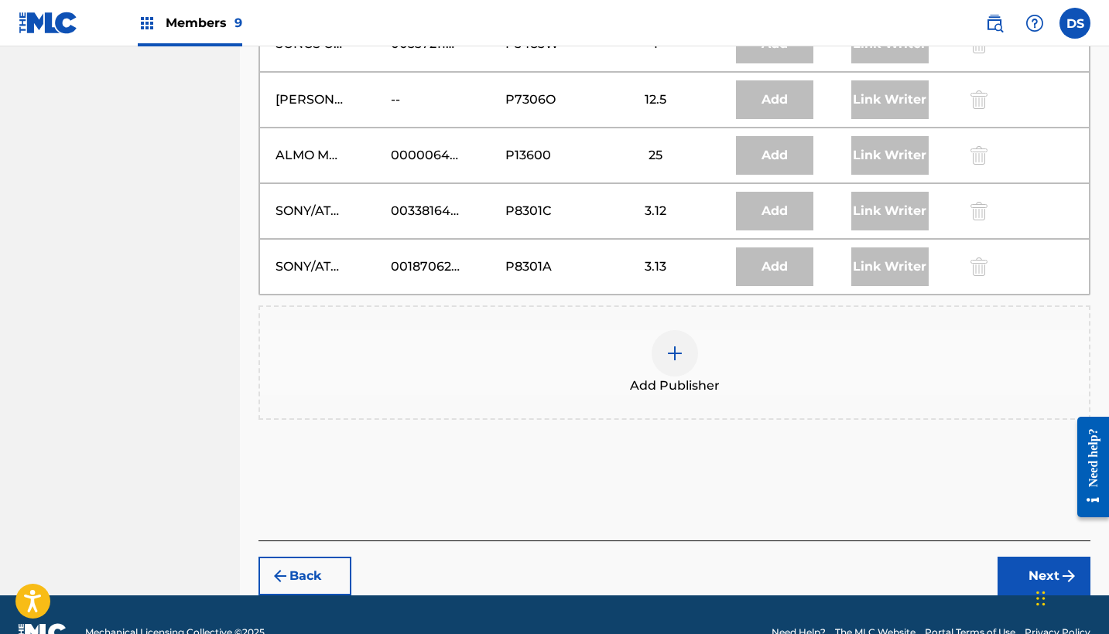
click at [672, 350] on img at bounding box center [674, 353] width 19 height 19
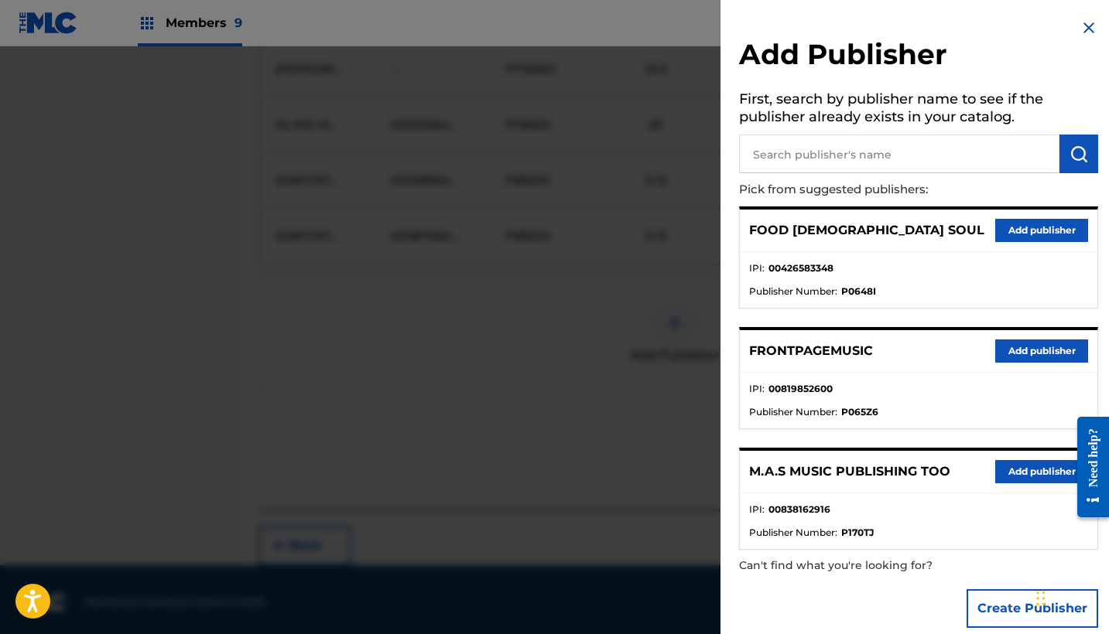
scroll to position [1255, 0]
click at [1014, 467] on button "Add publisher" at bounding box center [1041, 471] width 93 height 23
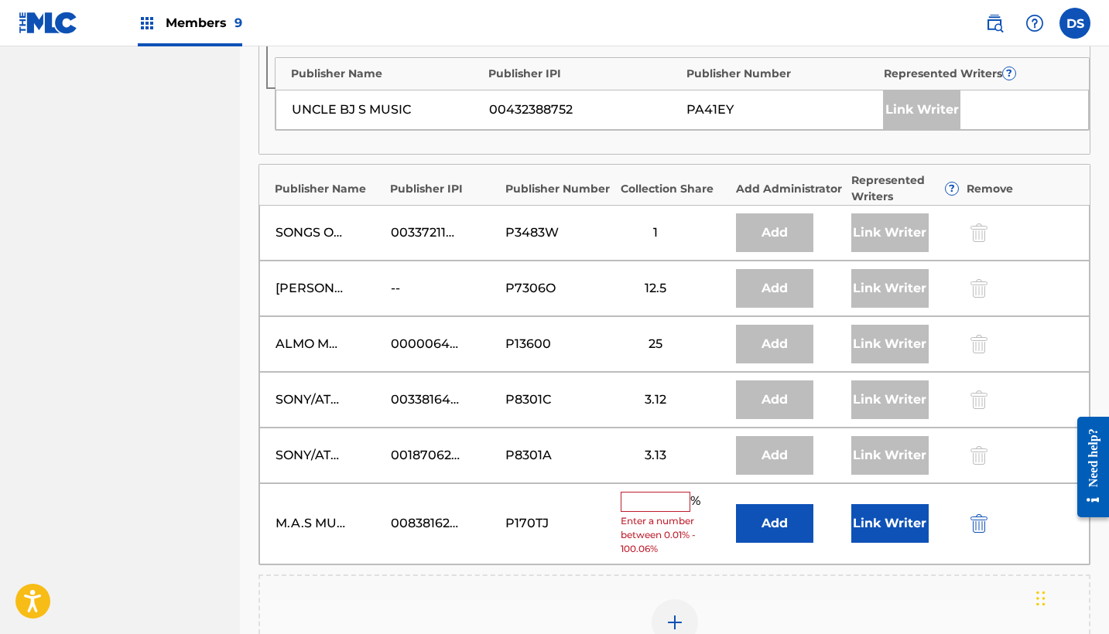
scroll to position [1029, 0]
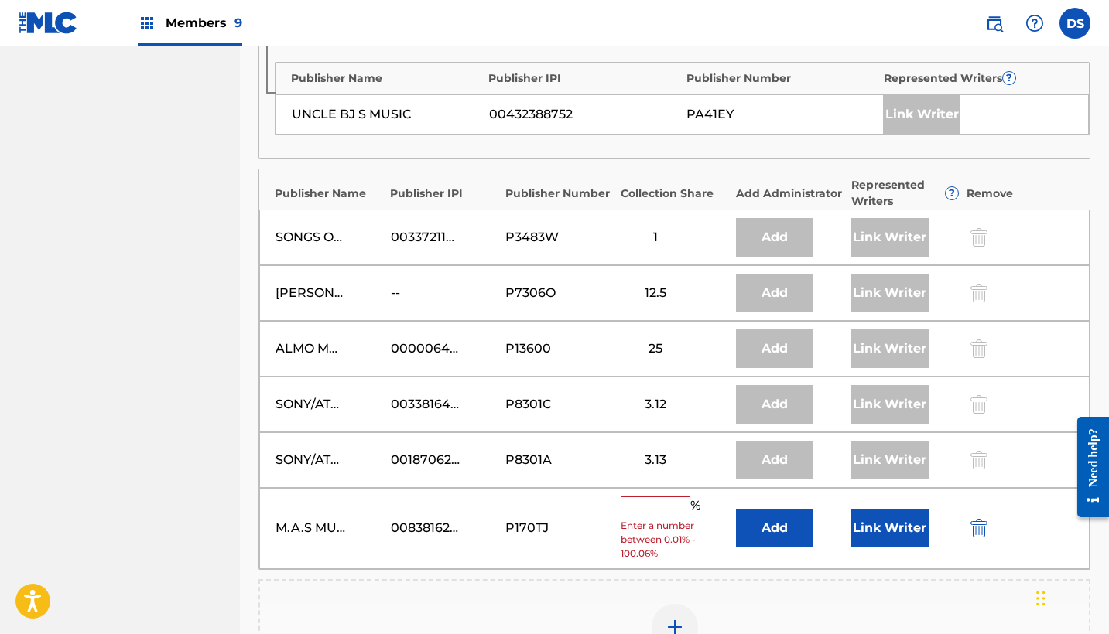
click at [979, 524] on img "submit" at bounding box center [978, 528] width 17 height 19
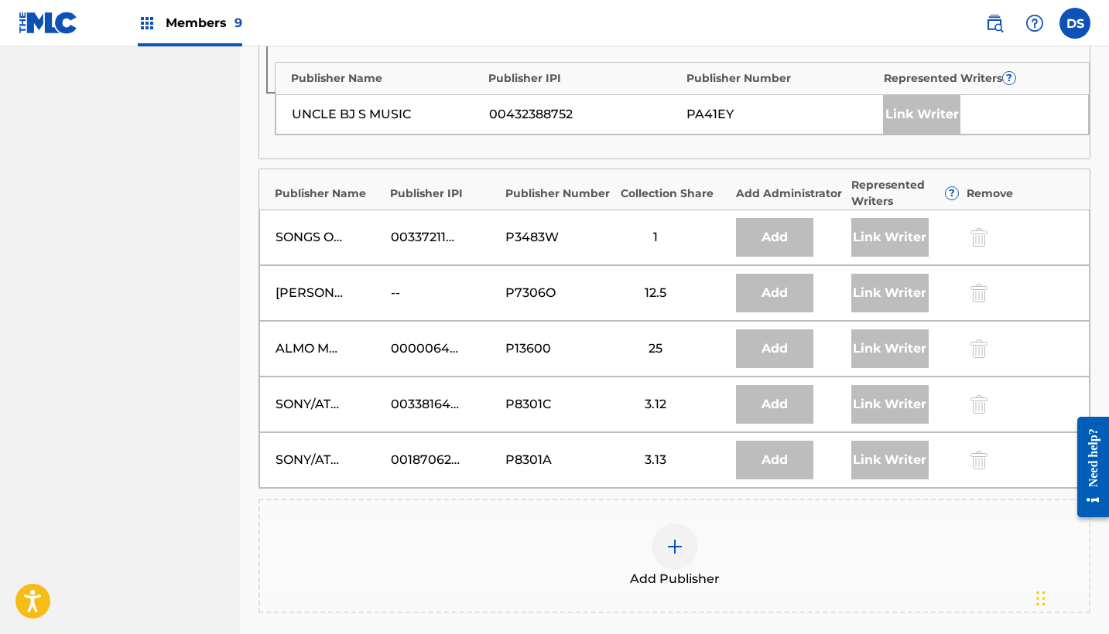
click at [668, 538] on img at bounding box center [674, 547] width 19 height 19
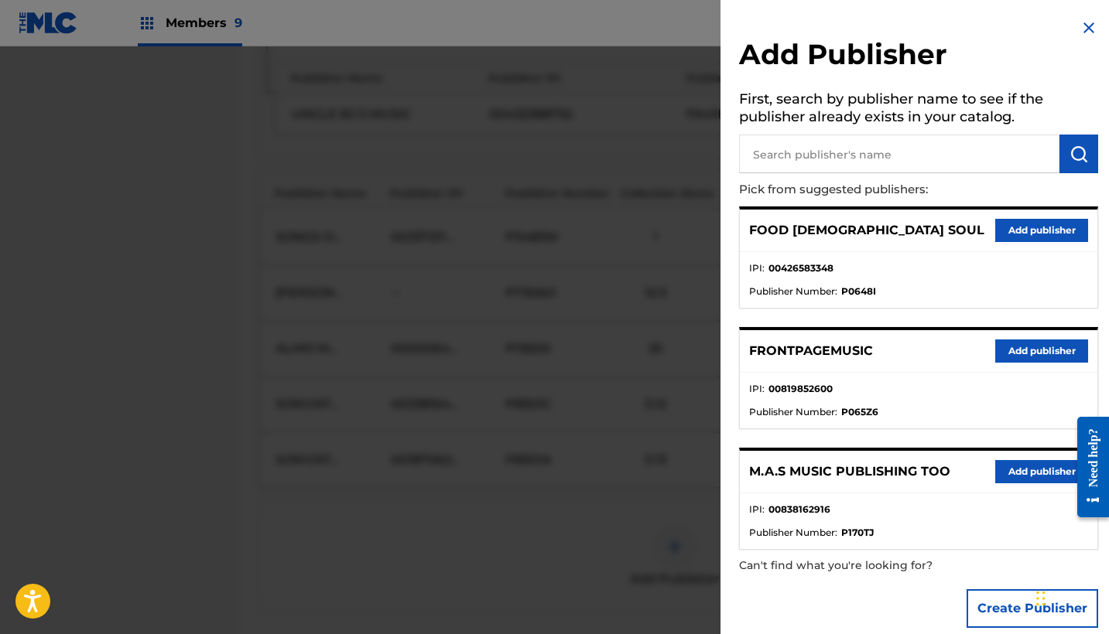
click at [1011, 225] on button "Add publisher" at bounding box center [1041, 230] width 93 height 23
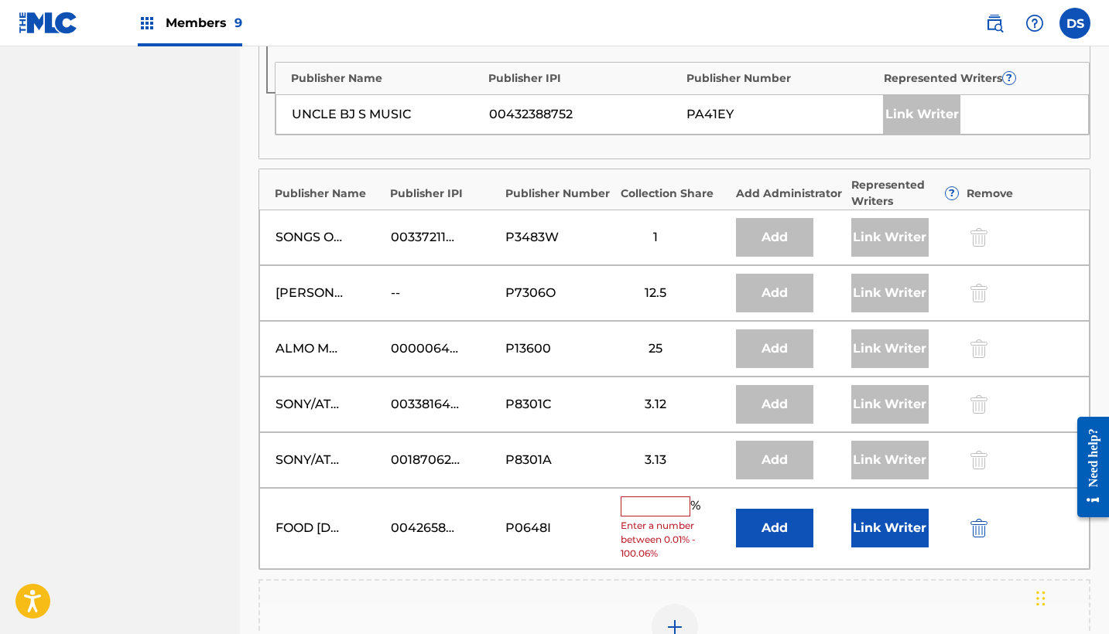
click at [766, 528] on button "Add" at bounding box center [774, 528] width 77 height 39
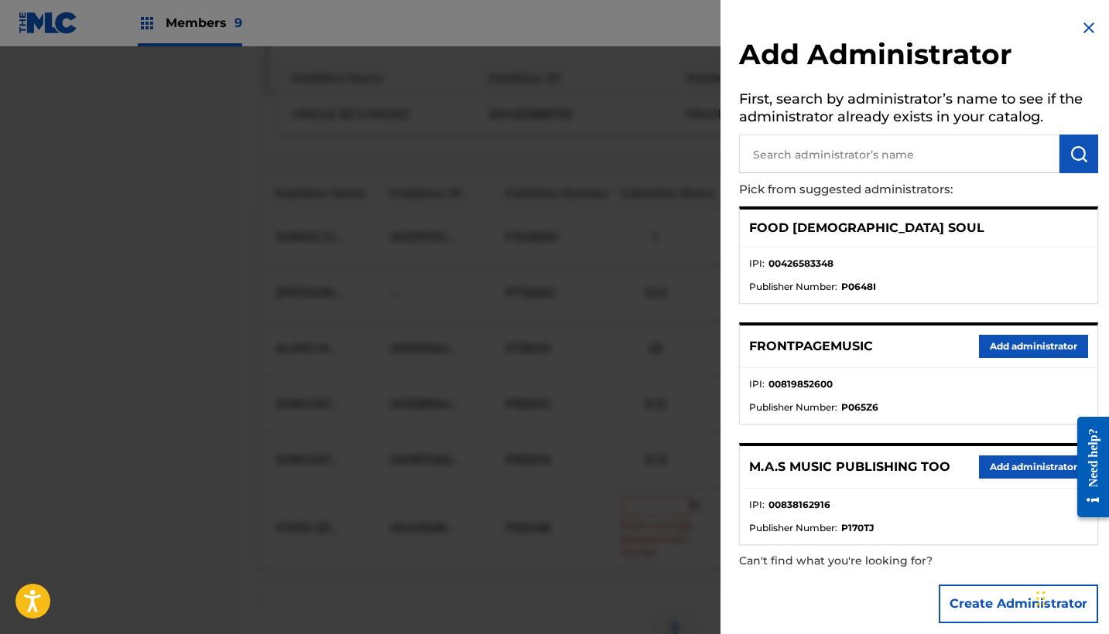
click at [1027, 463] on button "Add administrator" at bounding box center [1033, 467] width 109 height 23
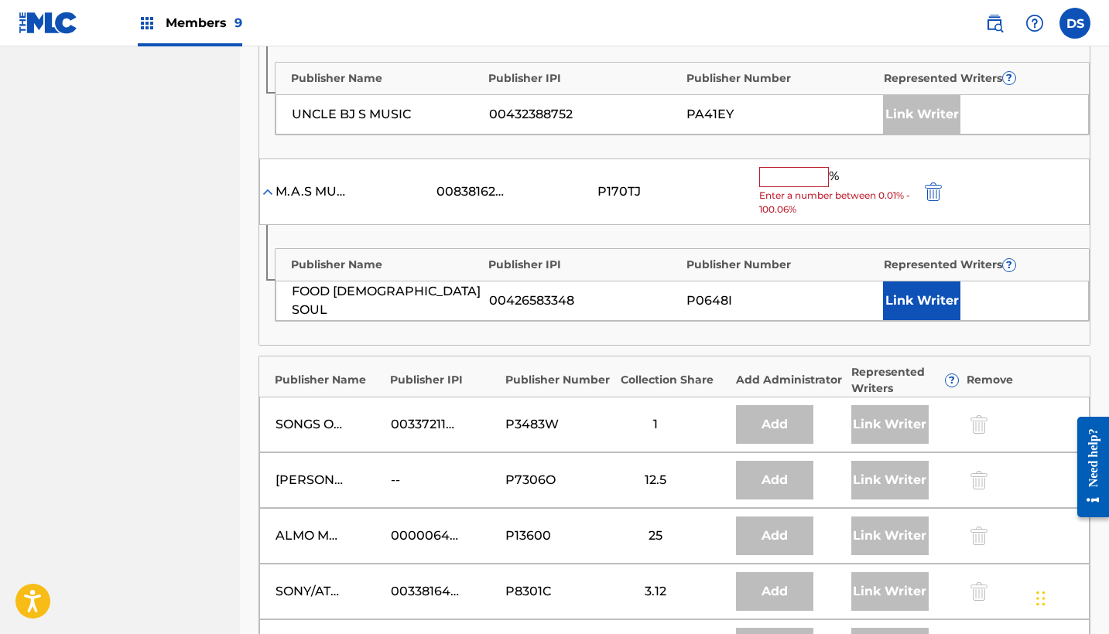
click at [774, 172] on input "text" at bounding box center [794, 177] width 70 height 20
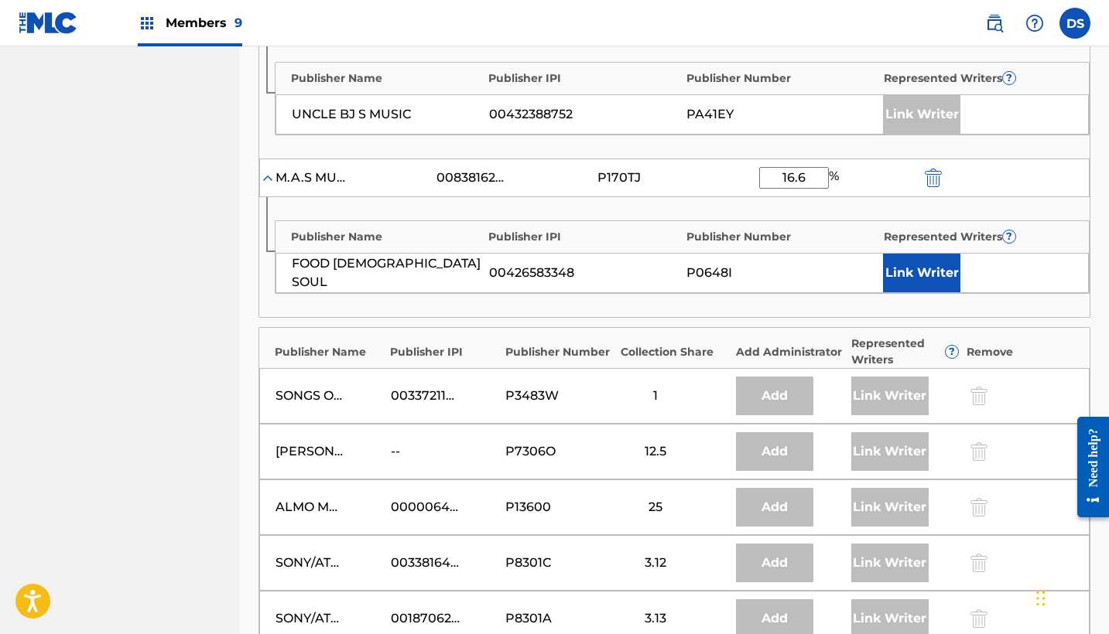
type input "16.66"
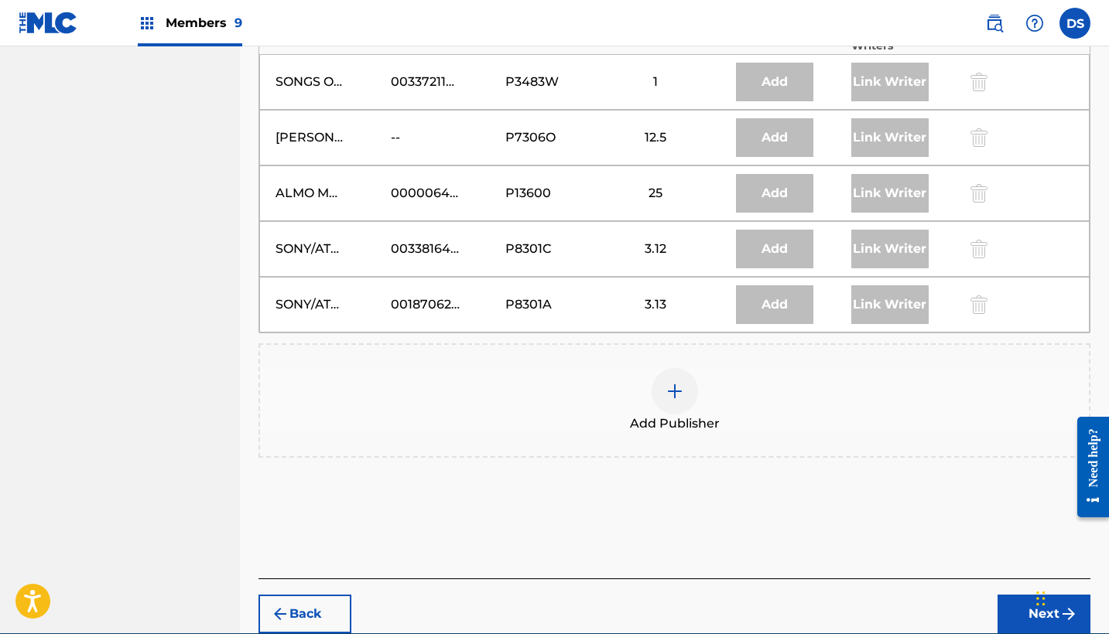
scroll to position [1410, 0]
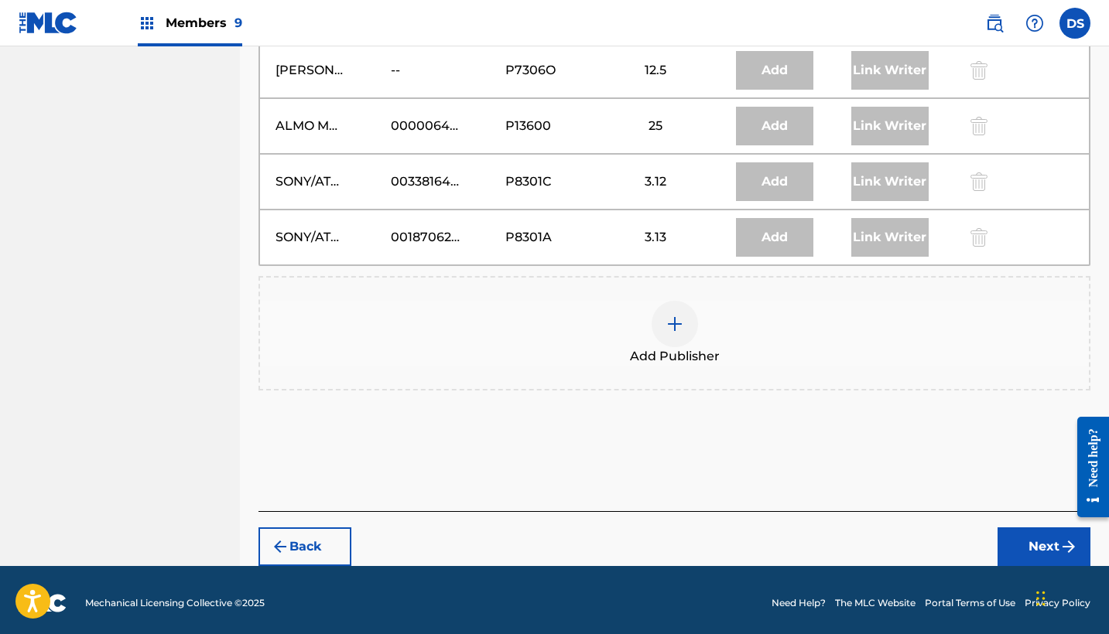
click at [1034, 541] on button "Next" at bounding box center [1043, 547] width 93 height 39
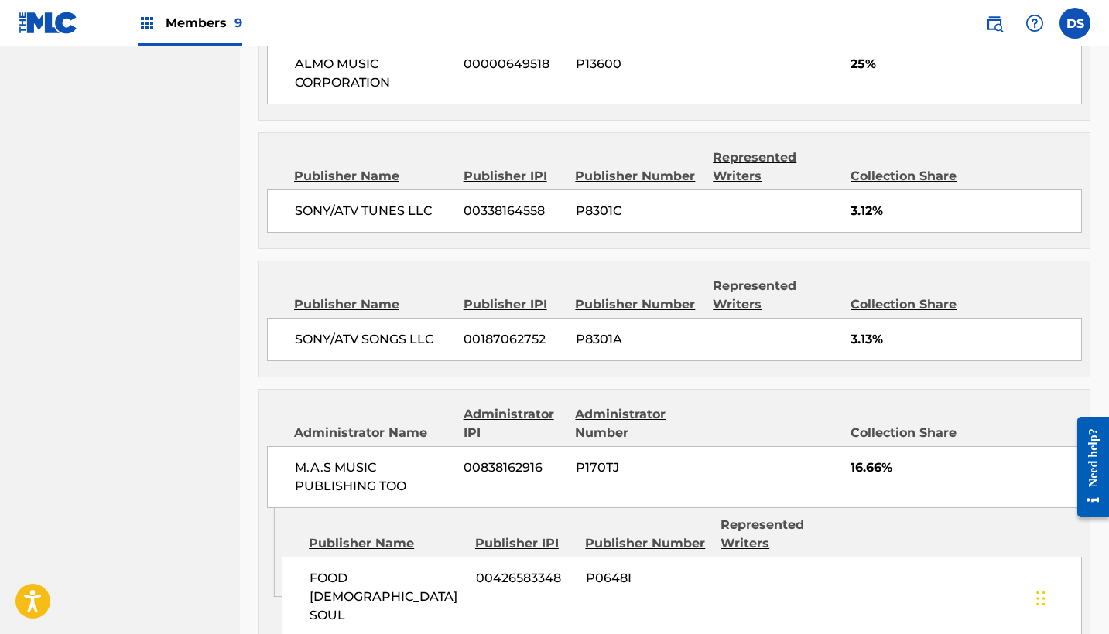
scroll to position [2086, 0]
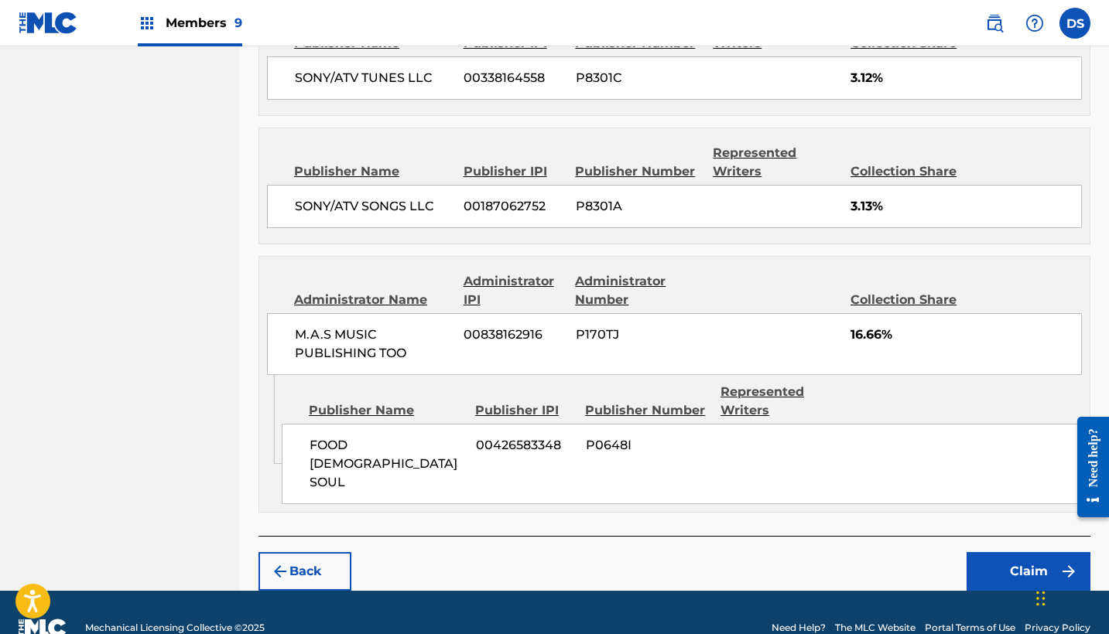
click at [1019, 552] on button "Claim" at bounding box center [1028, 571] width 124 height 39
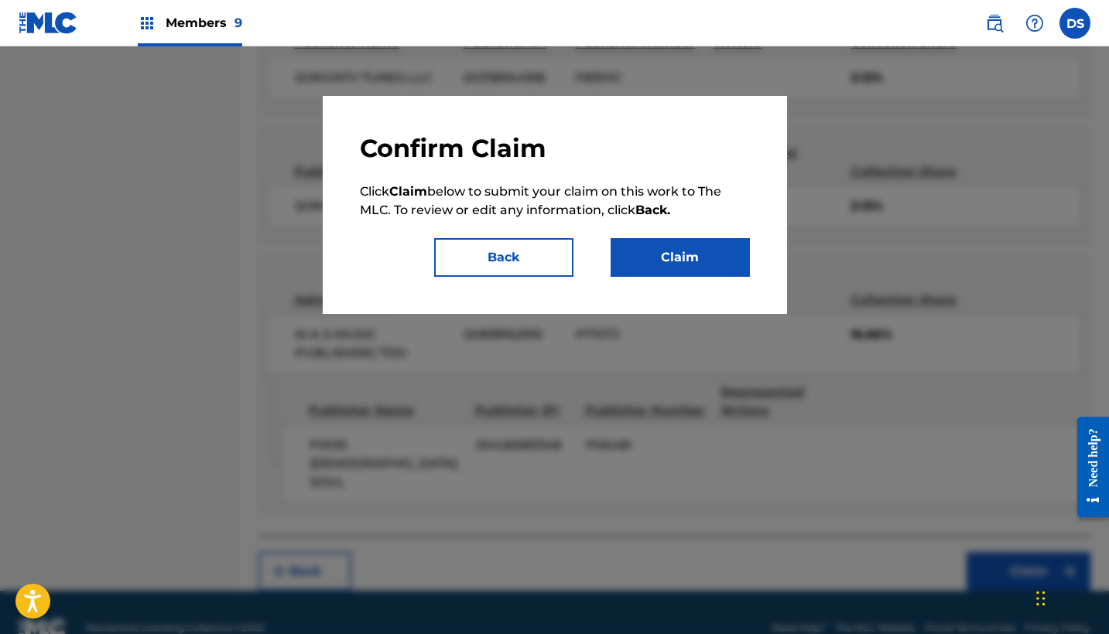
click at [667, 265] on button "Claim" at bounding box center [679, 257] width 139 height 39
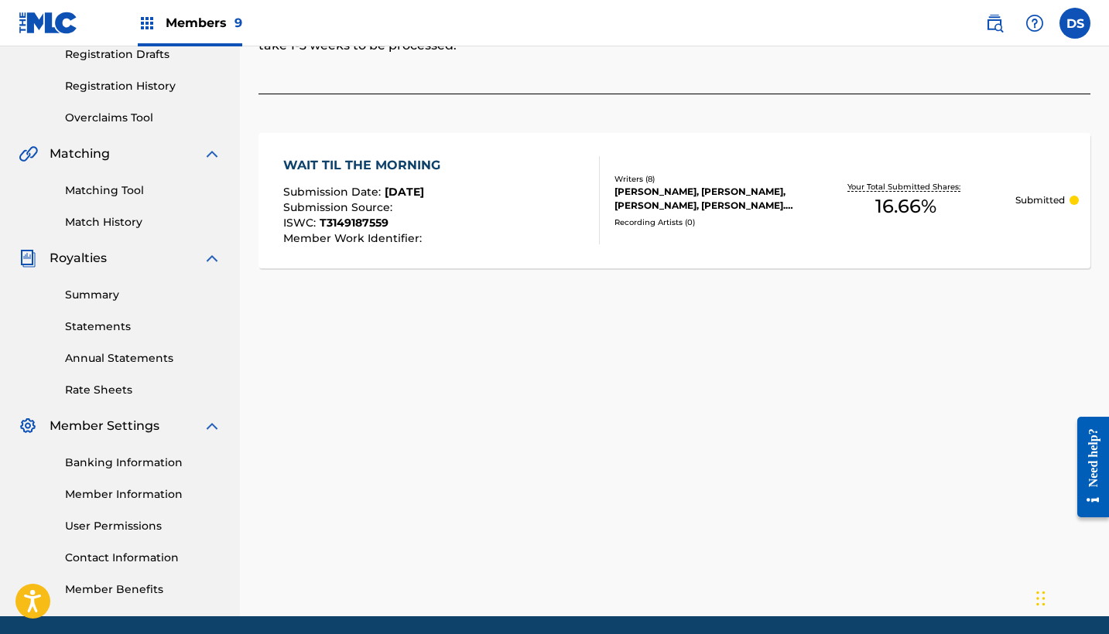
scroll to position [0, 0]
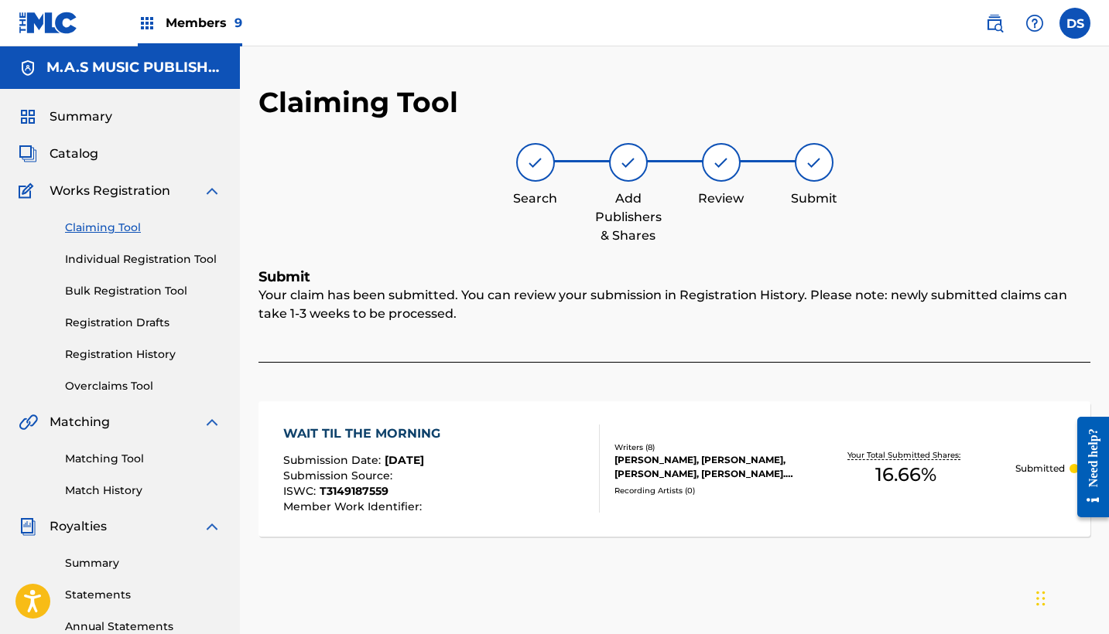
click at [125, 256] on link "Individual Registration Tool" at bounding box center [143, 259] width 156 height 16
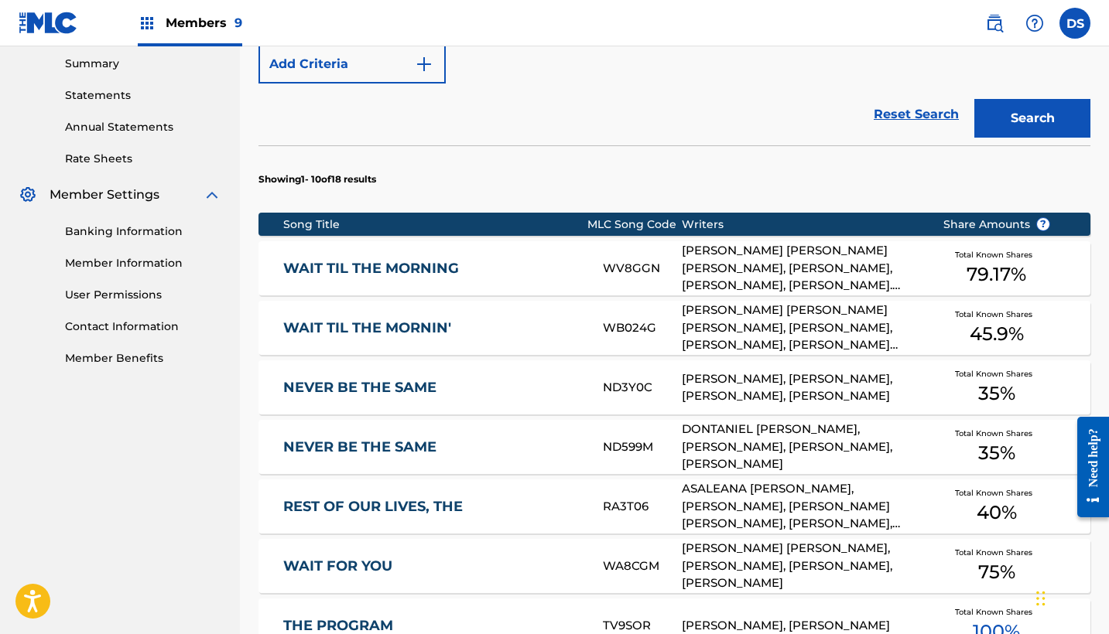
scroll to position [508, 0]
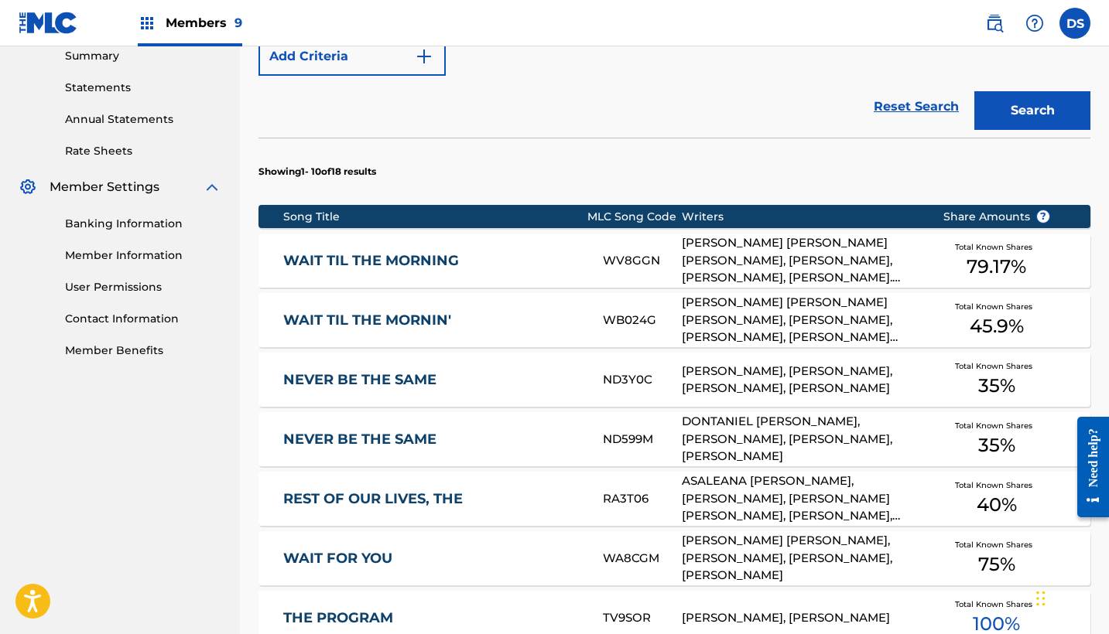
click at [990, 313] on span "45.9 %" at bounding box center [996, 327] width 54 height 28
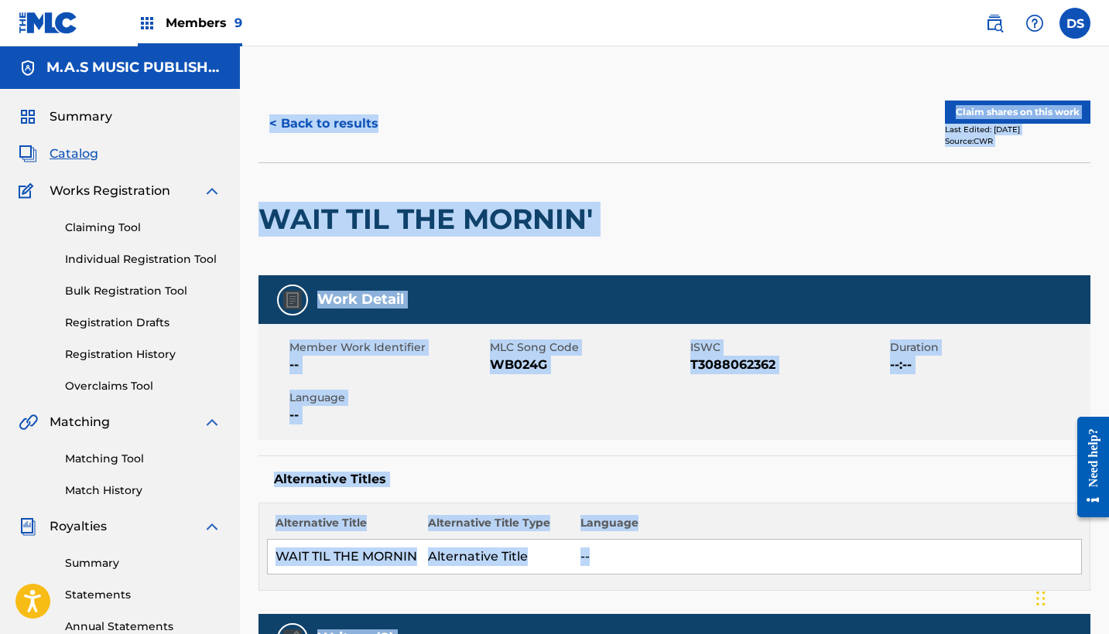
click at [979, 111] on button "Claim shares on this work" at bounding box center [1017, 112] width 145 height 23
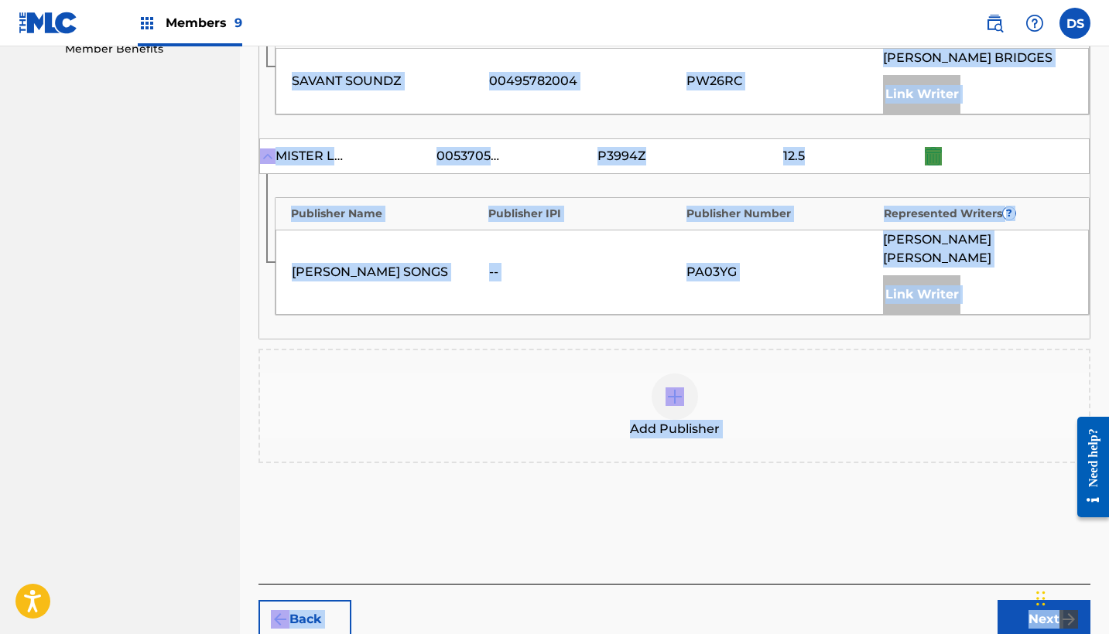
scroll to position [849, 0]
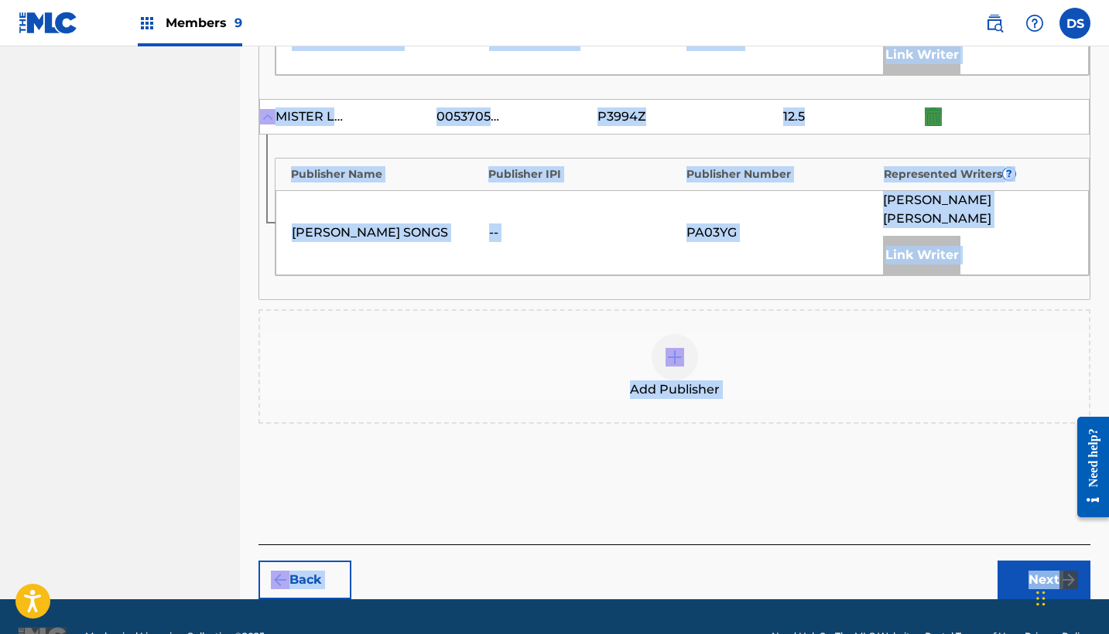
click at [670, 348] on img at bounding box center [674, 357] width 19 height 19
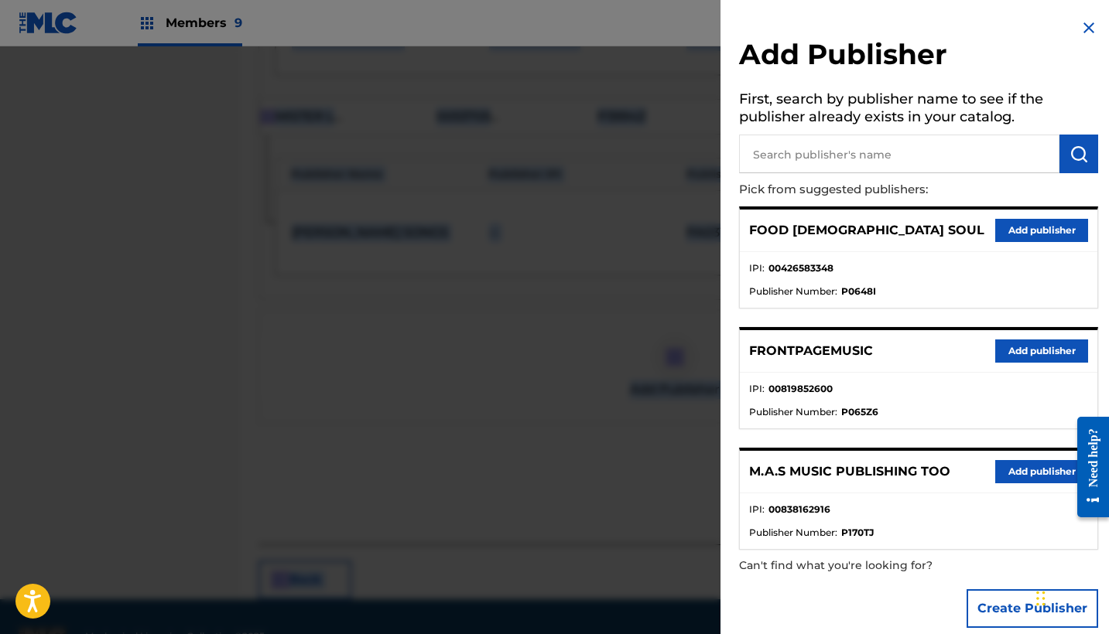
click at [1030, 231] on button "Add publisher" at bounding box center [1041, 230] width 93 height 23
click at [1030, 231] on div "[PERSON_NAME] Link Writer" at bounding box center [978, 233] width 190 height 84
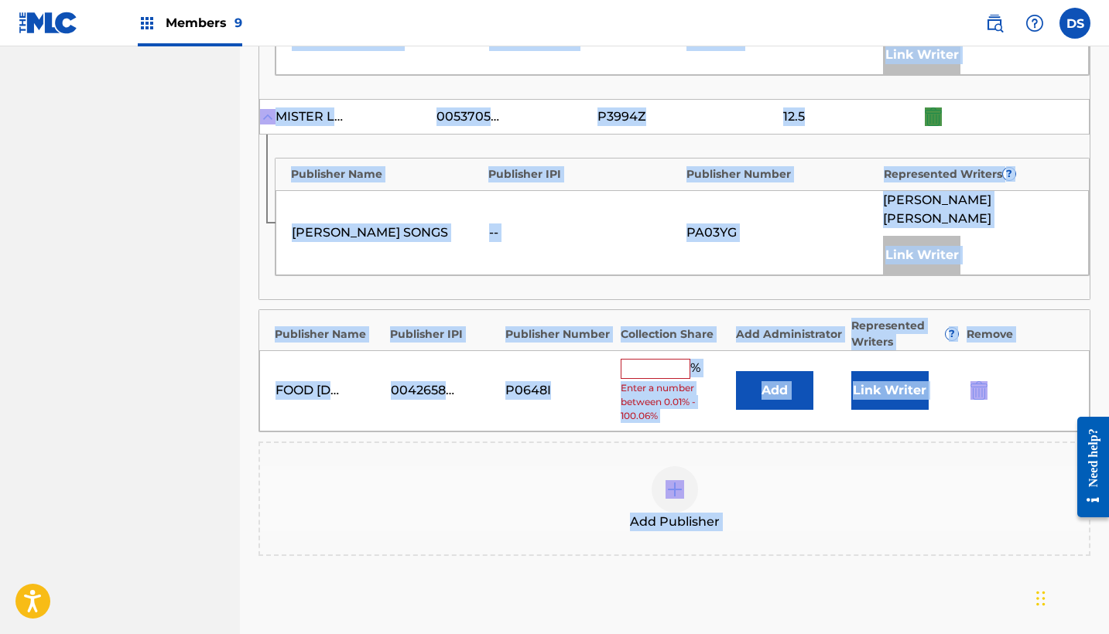
click at [764, 371] on button "Add" at bounding box center [774, 390] width 77 height 39
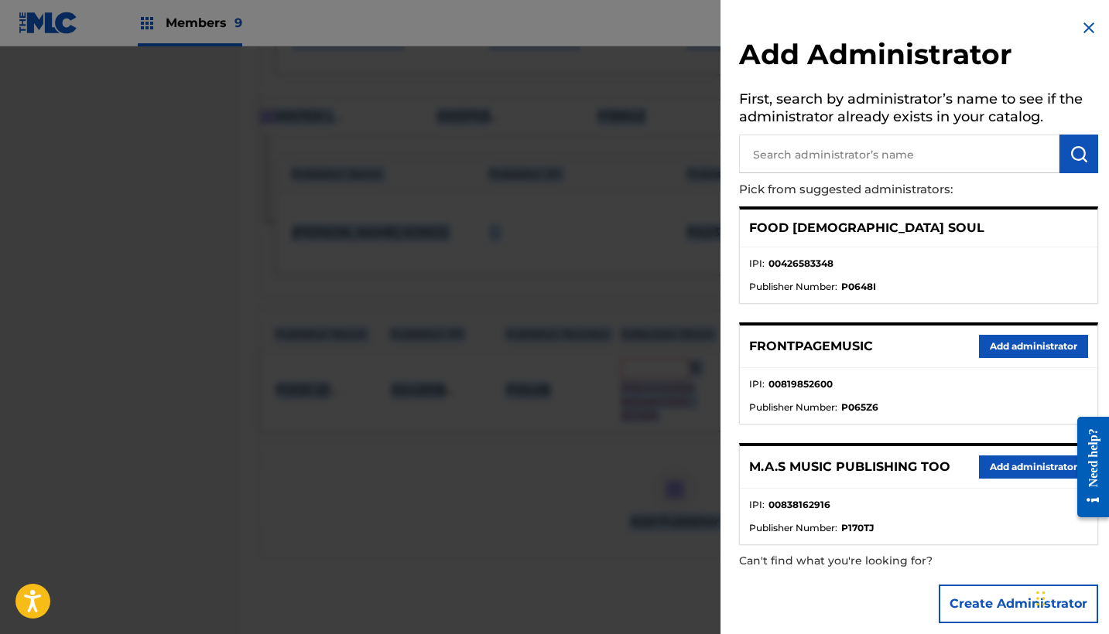
click at [764, 359] on div "Add Administrator First, search by administrator’s name to see if the administr…" at bounding box center [918, 317] width 396 height 634
click at [1011, 467] on button "Add administrator" at bounding box center [1033, 467] width 109 height 23
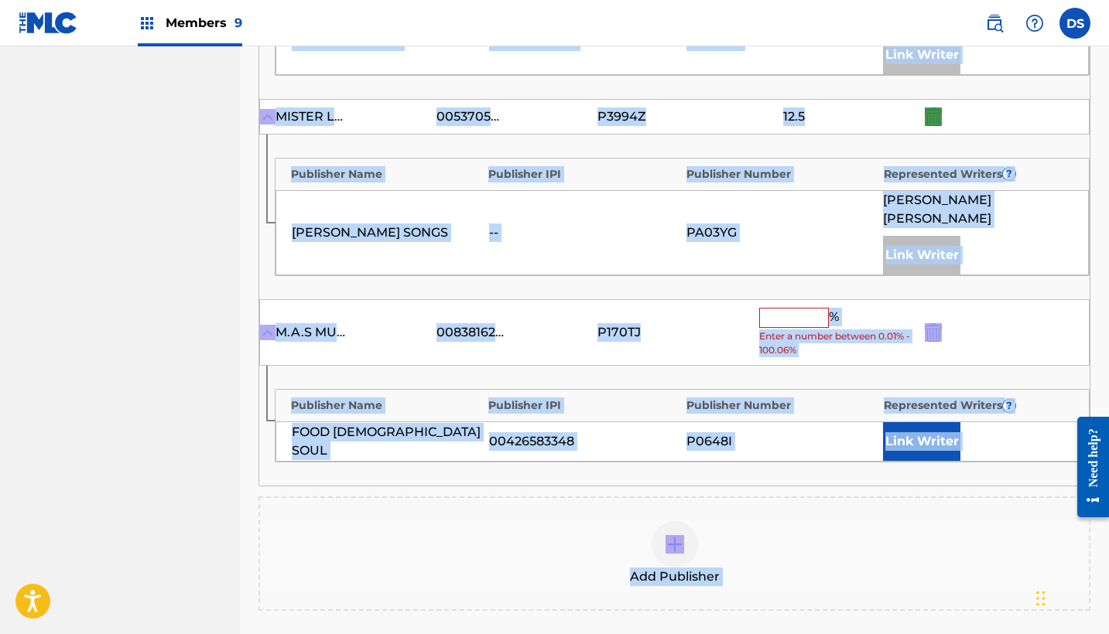
click at [782, 308] on input "text" at bounding box center [794, 318] width 70 height 20
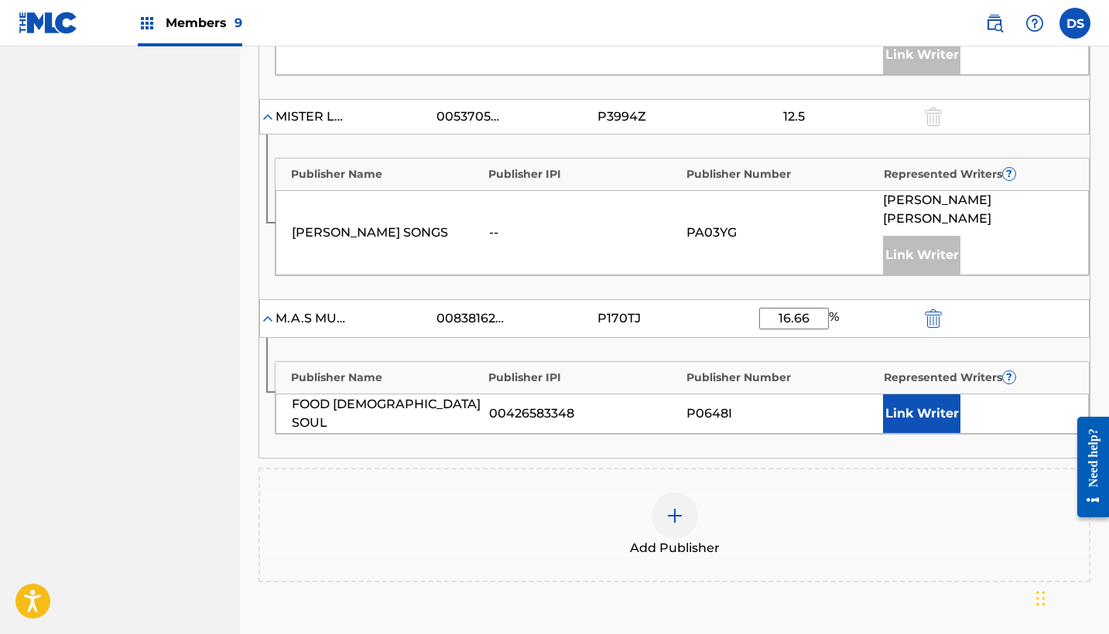
type input "16.66"
click at [909, 395] on button "Link Writer" at bounding box center [921, 414] width 77 height 39
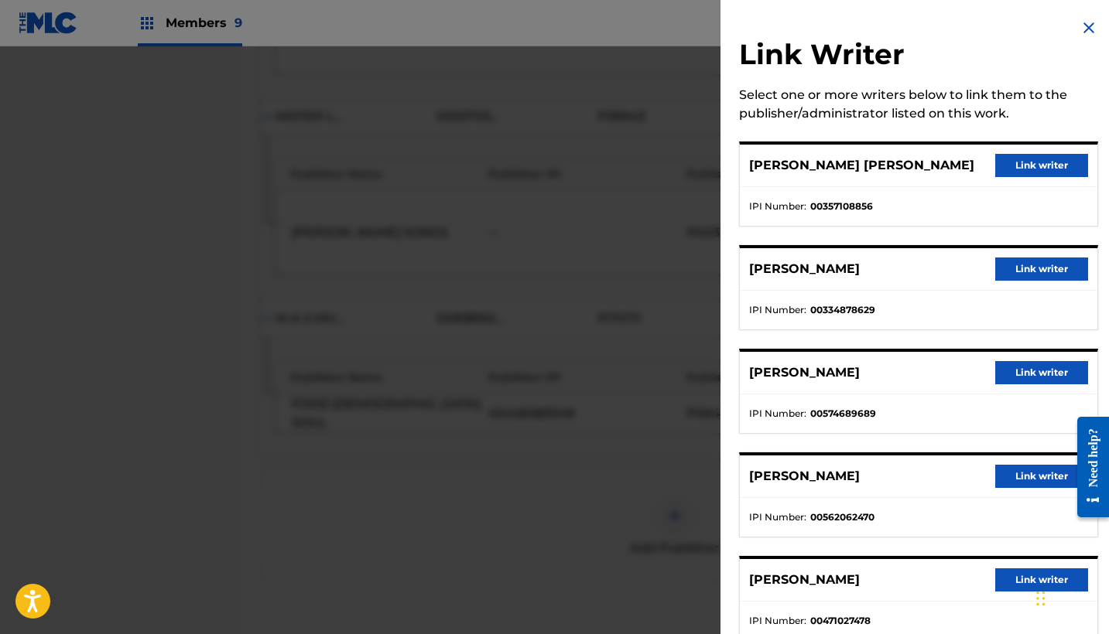
click at [1011, 584] on button "Link writer" at bounding box center [1041, 580] width 93 height 23
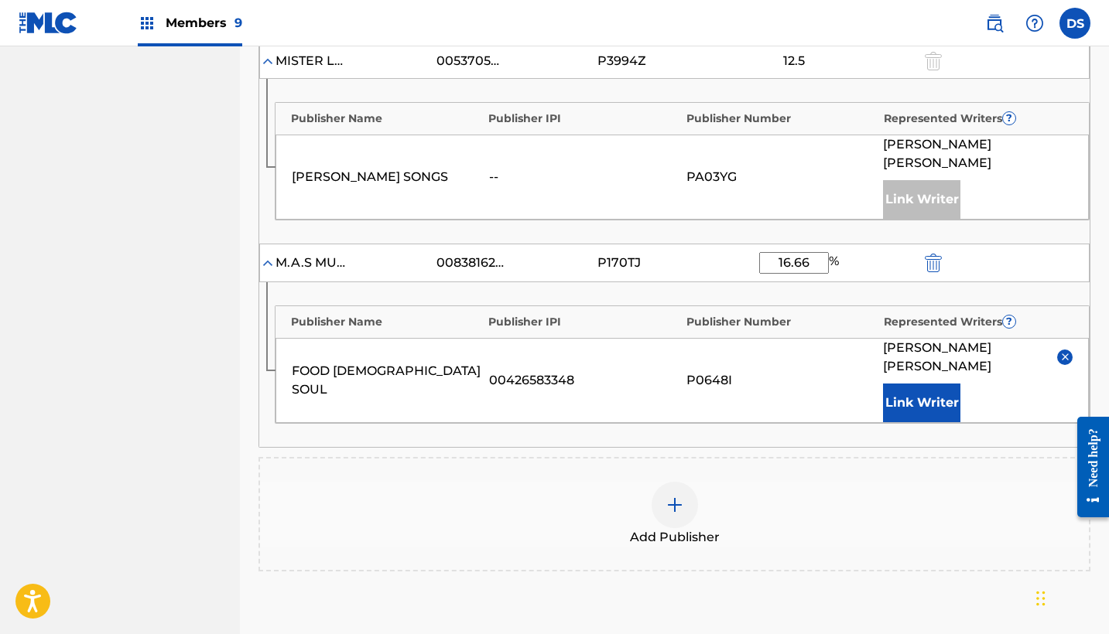
scroll to position [1030, 0]
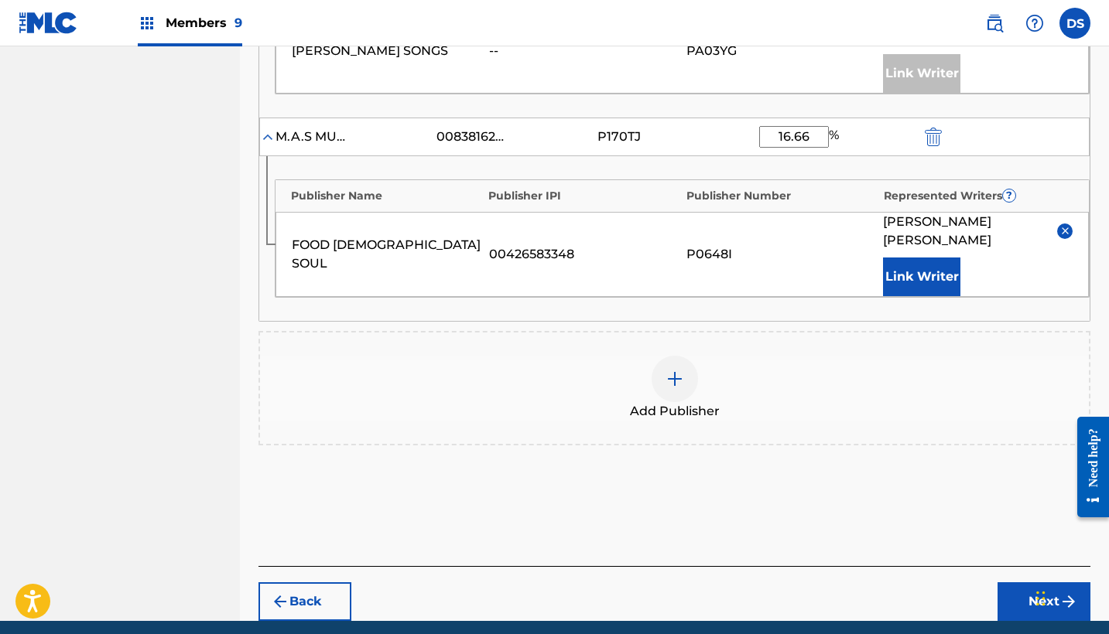
click at [1030, 583] on button "Next" at bounding box center [1043, 602] width 93 height 39
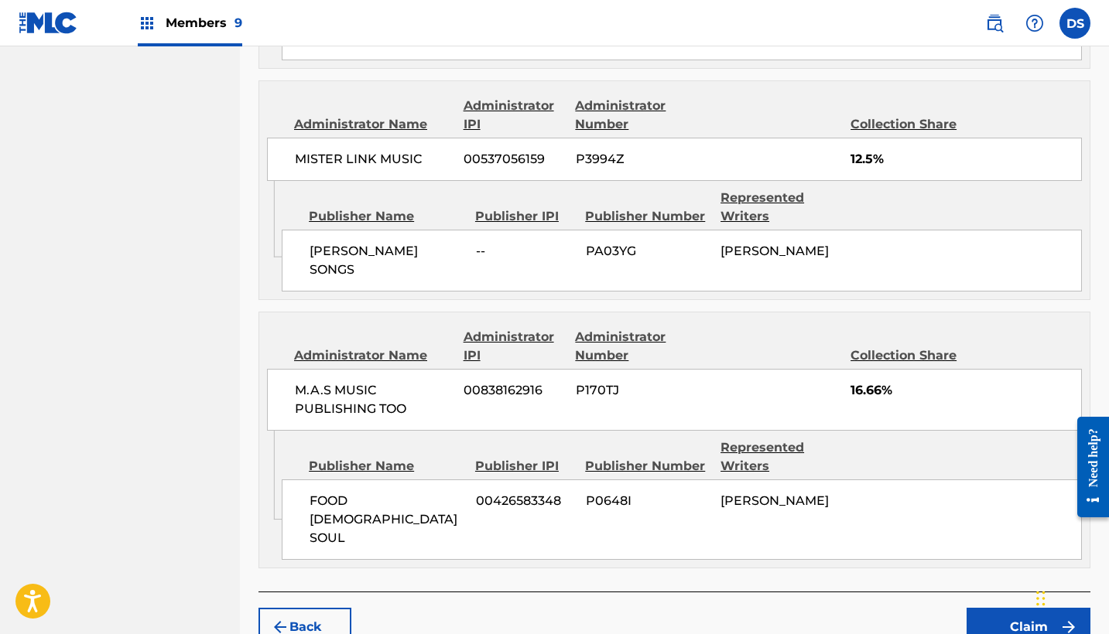
scroll to position [1218, 0]
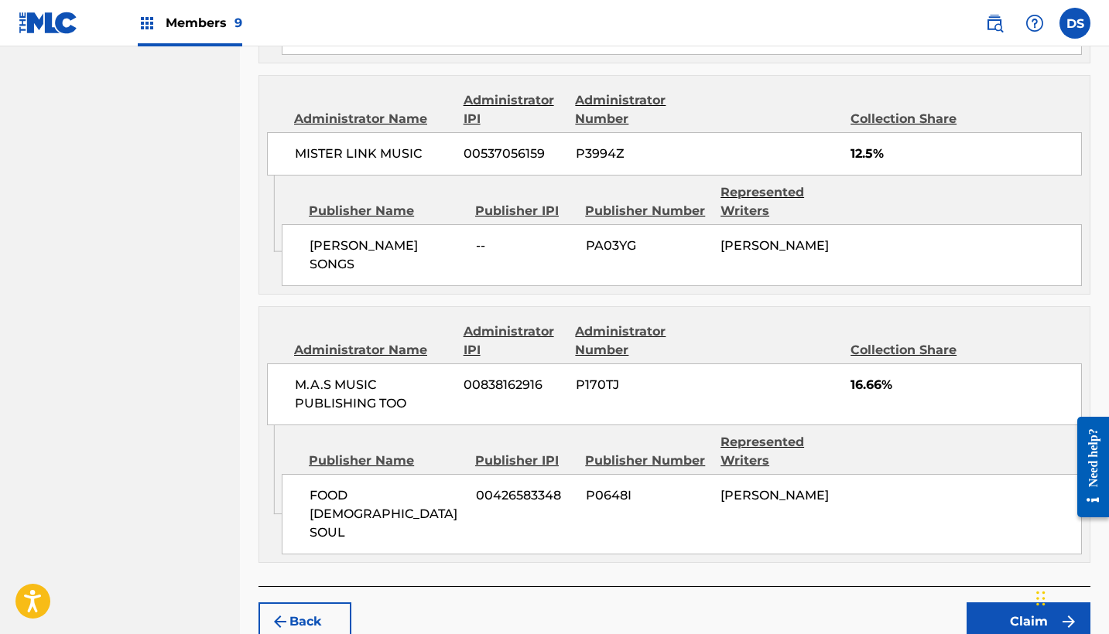
click at [1018, 603] on button "Claim" at bounding box center [1028, 622] width 124 height 39
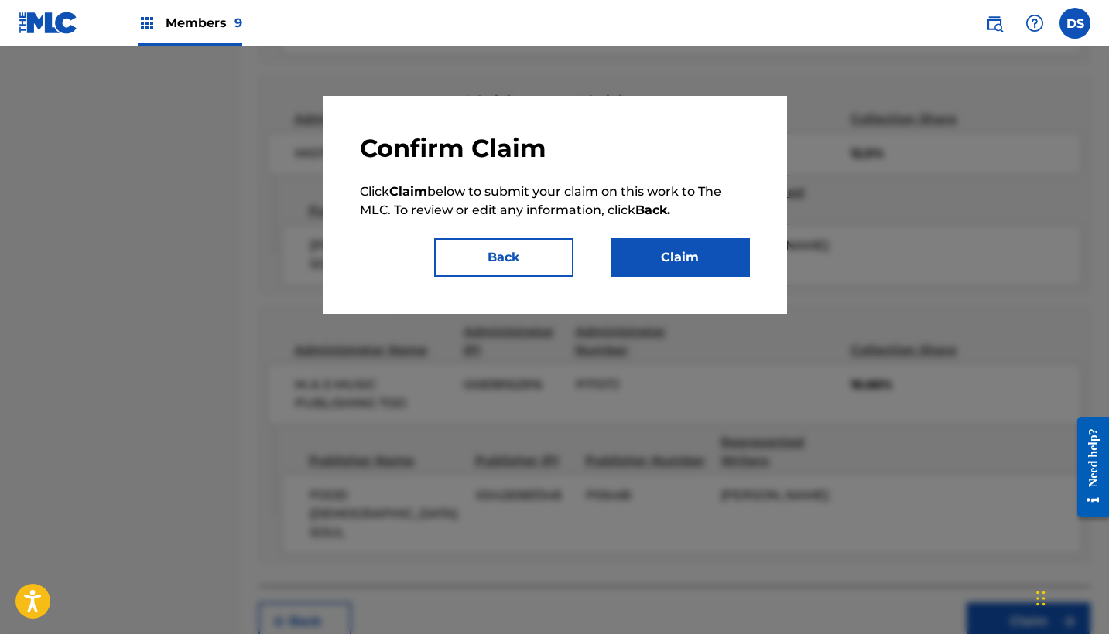
click at [685, 258] on button "Claim" at bounding box center [679, 257] width 139 height 39
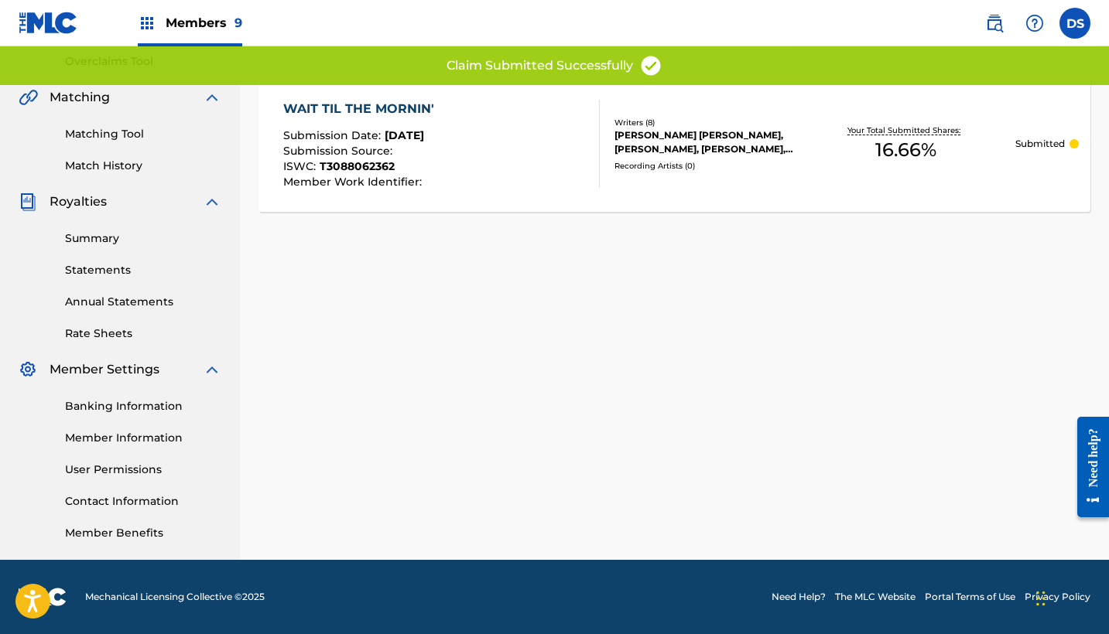
scroll to position [325, 0]
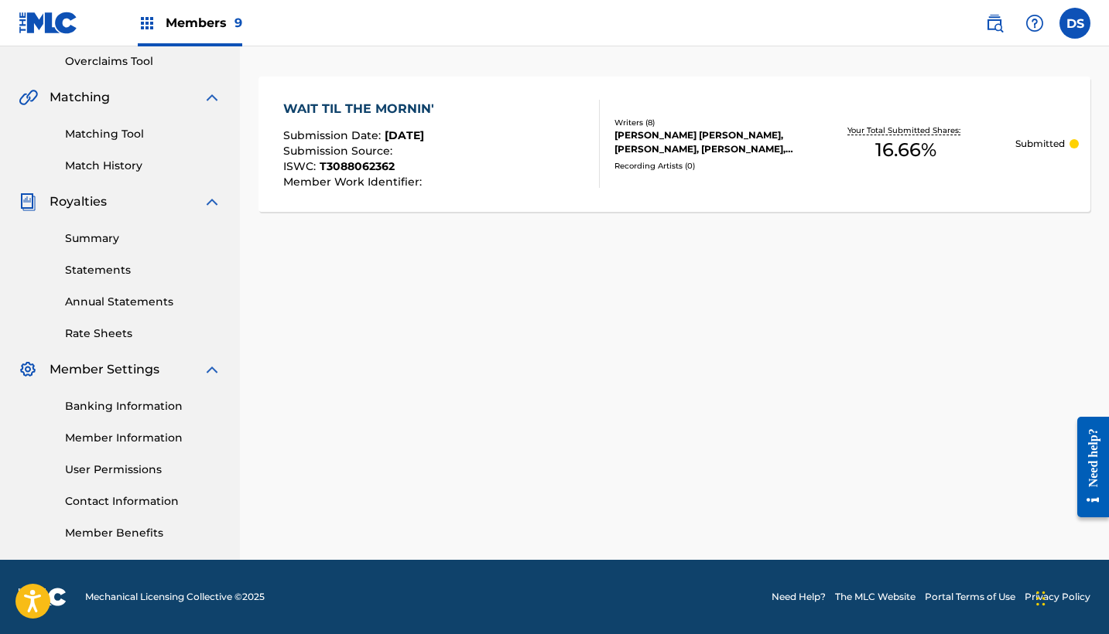
click at [1106, 56] on div "Claiming Tool Search Add Publishers & Shares Review Submit Submit Your claim ha…" at bounding box center [674, 160] width 869 height 800
click at [1107, 76] on div "Claiming Tool Search Add Publishers & Shares Review Submit Submit Your claim ha…" at bounding box center [674, 160] width 869 height 800
click at [1106, 108] on div "Claiming Tool Search Add Publishers & Shares Review Submit Submit Your claim ha…" at bounding box center [674, 160] width 869 height 800
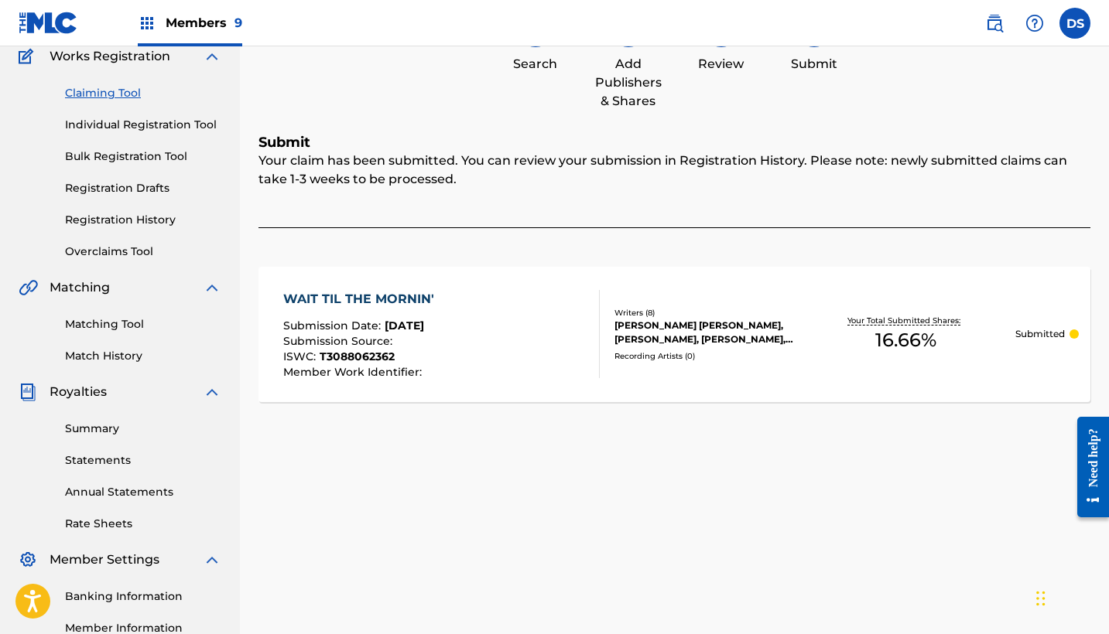
scroll to position [26, 0]
